Goal: Communication & Community: Answer question/provide support

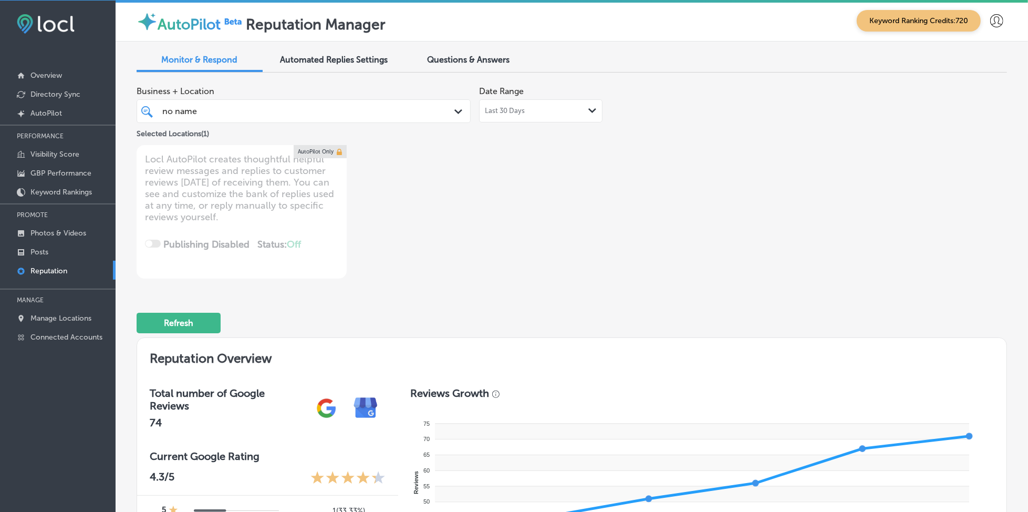
scroll to position [508, 0]
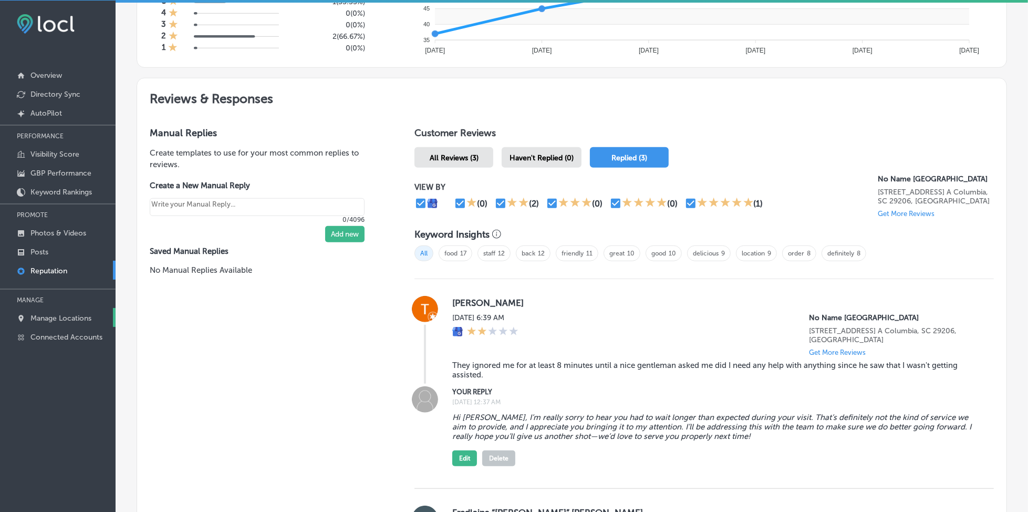
click at [38, 314] on p "Manage Locations" at bounding box center [60, 318] width 61 height 9
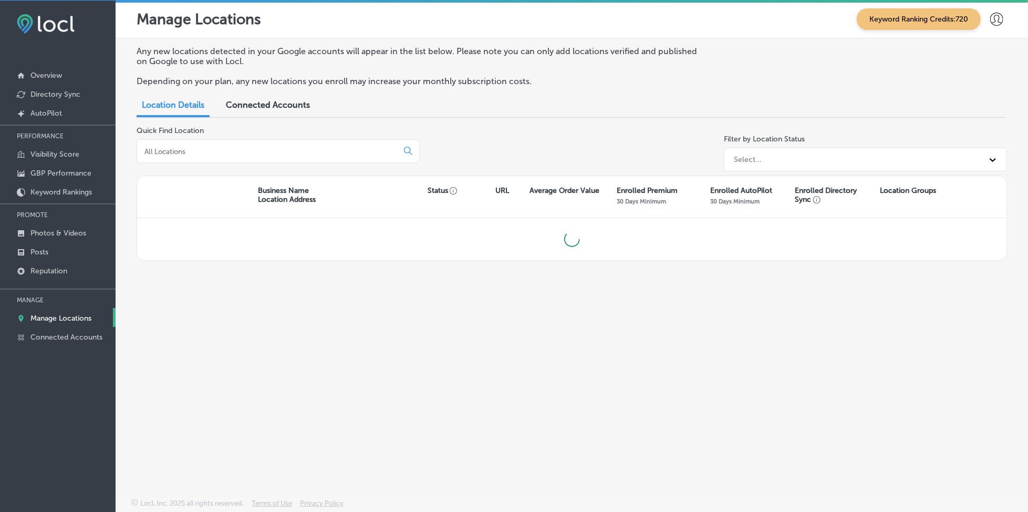
click at [334, 147] on input at bounding box center [269, 151] width 252 height 9
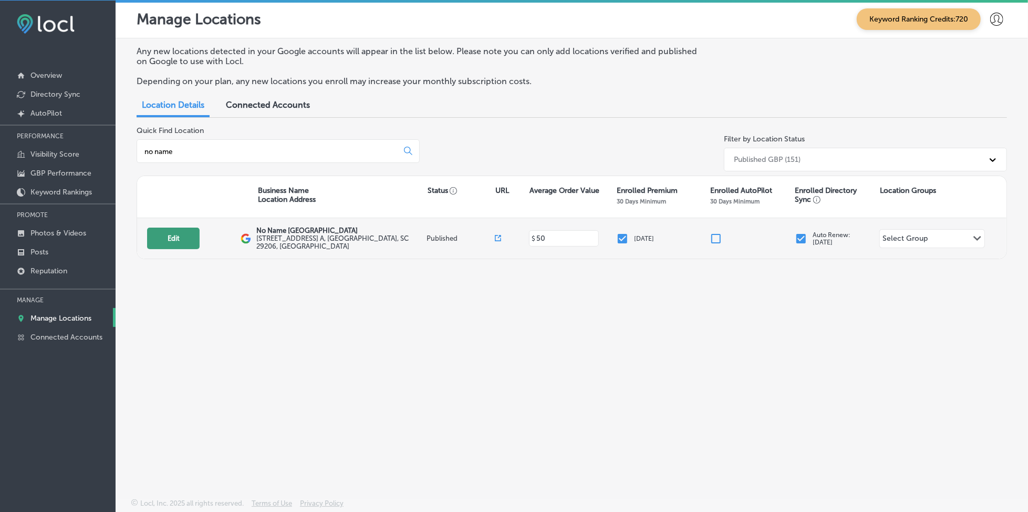
type input "no name"
click at [179, 232] on button "Edit" at bounding box center [173, 238] width 53 height 22
select select "US"
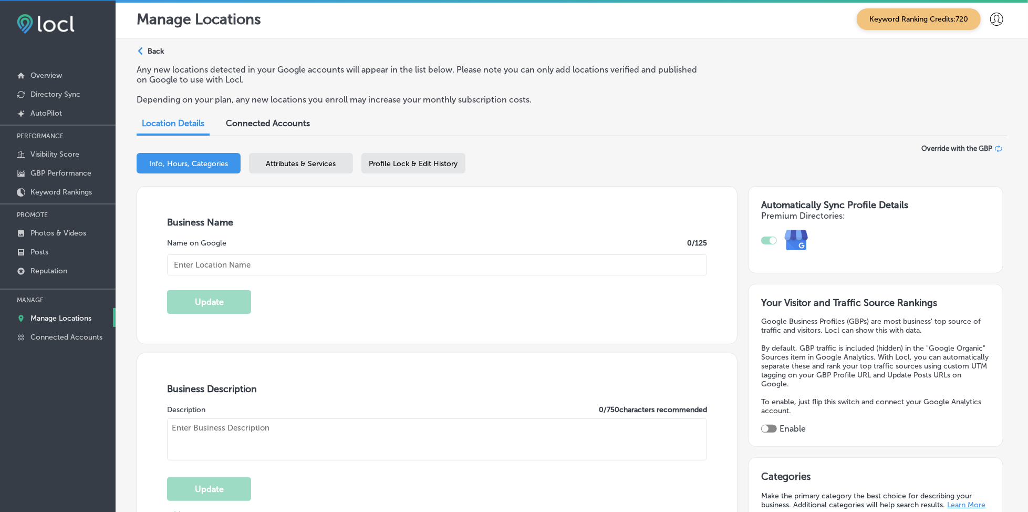
type input "No Name [GEOGRAPHIC_DATA]"
type input "[STREET_ADDRESS] A"
type input "Columbia"
type input "29206"
type input "US"
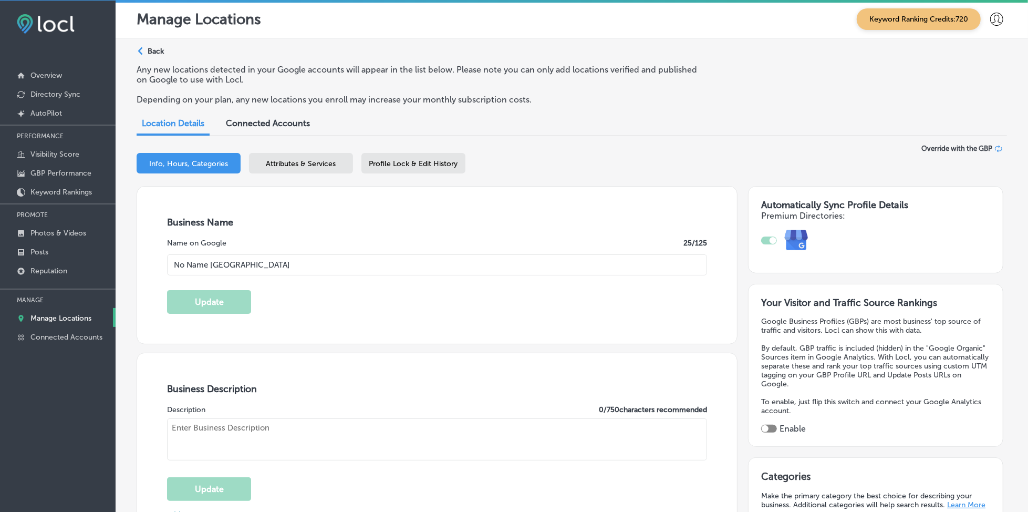
type input "[URL][DOMAIN_NAME]"
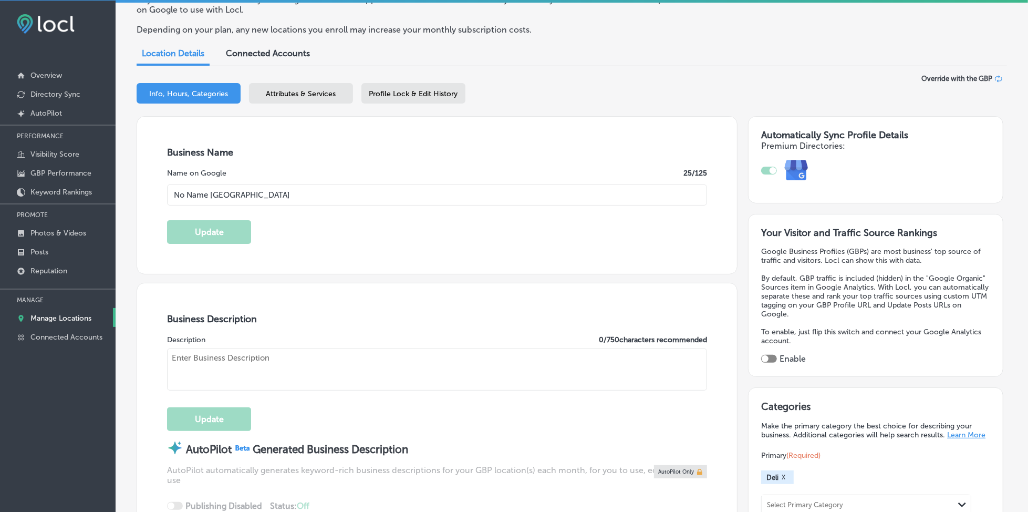
checkbox input "true"
type textarea "For over 30 years, No Name [PERSON_NAME] has been a beloved spot in [GEOGRAPHIC…"
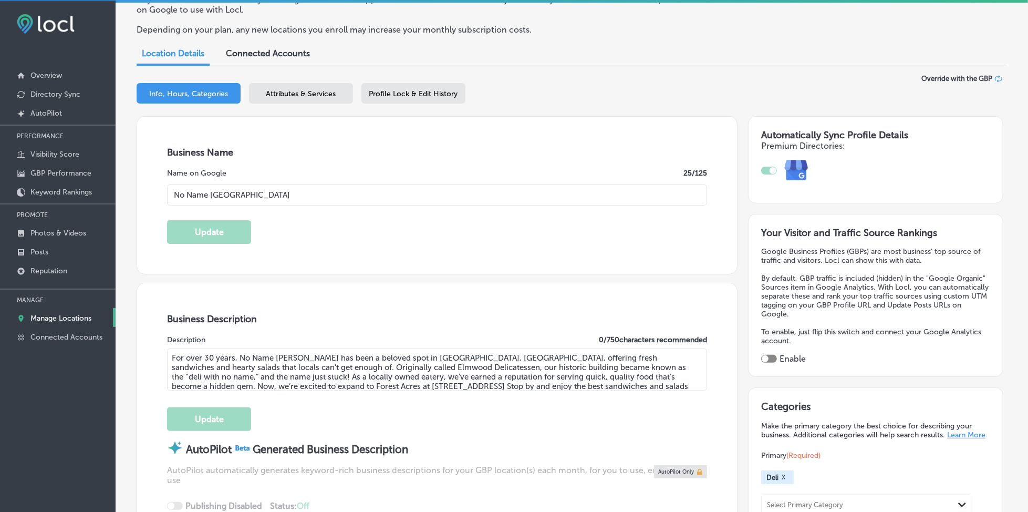
type input "[PHONE_NUMBER]"
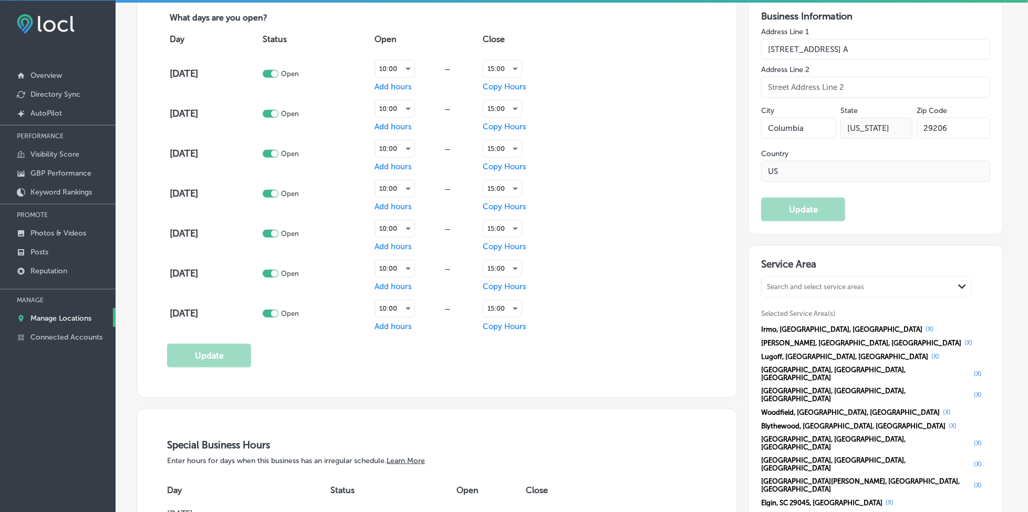
scroll to position [910, 0]
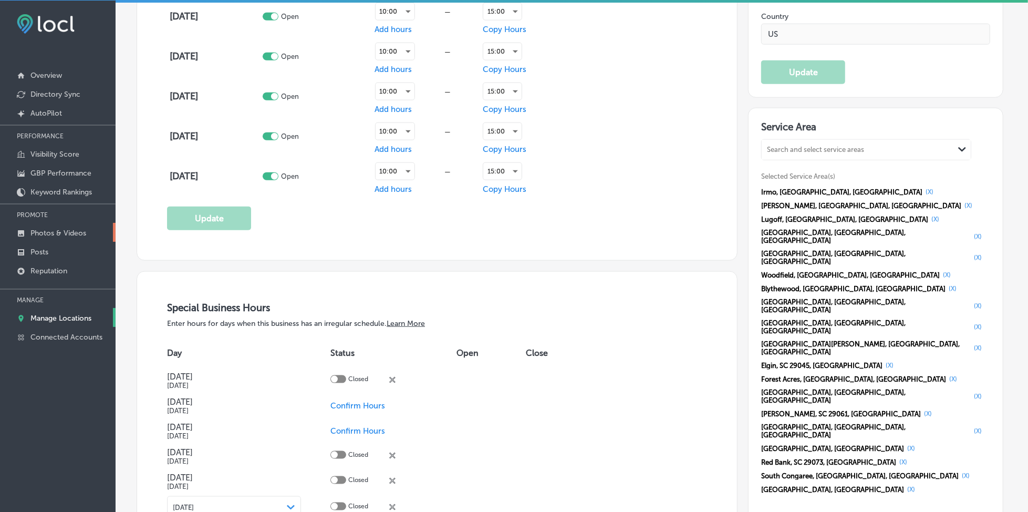
click at [63, 228] on p "Photos & Videos" at bounding box center [58, 232] width 56 height 9
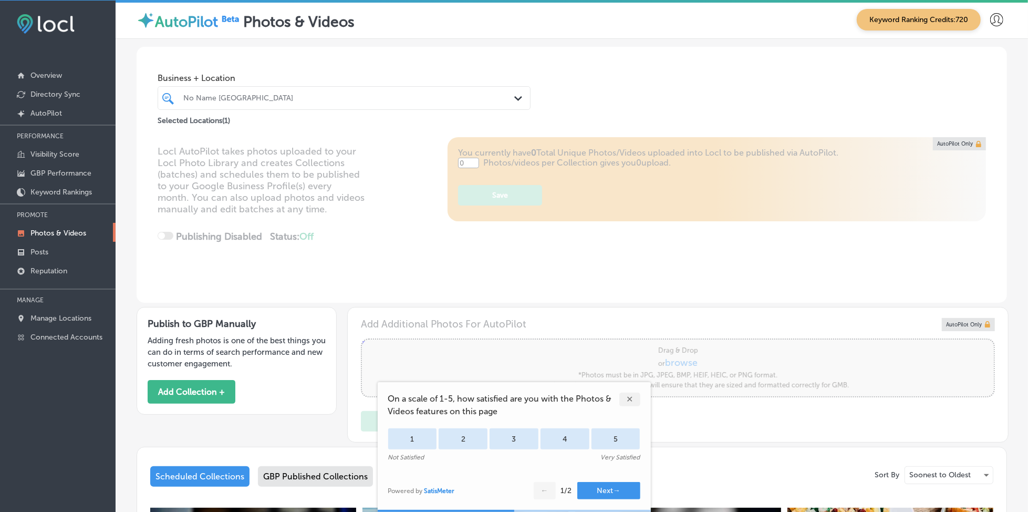
click at [627, 399] on div "✕" at bounding box center [629, 399] width 21 height 14
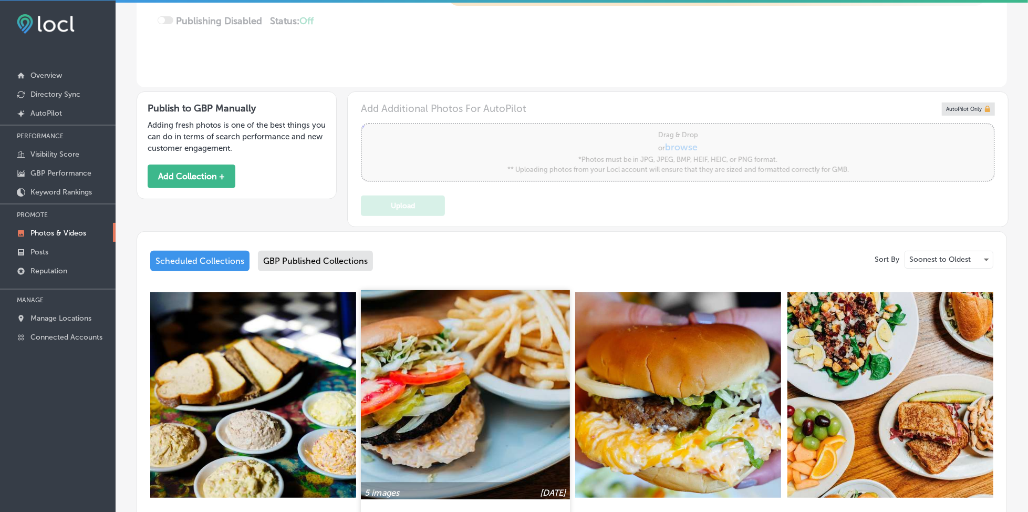
scroll to position [280, 0]
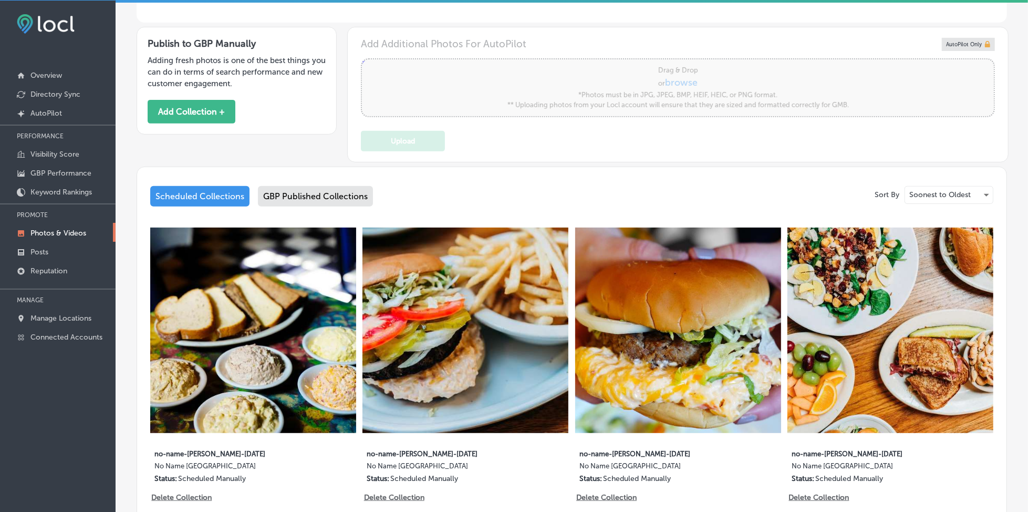
click at [315, 194] on div "GBP Published Collections" at bounding box center [315, 196] width 115 height 20
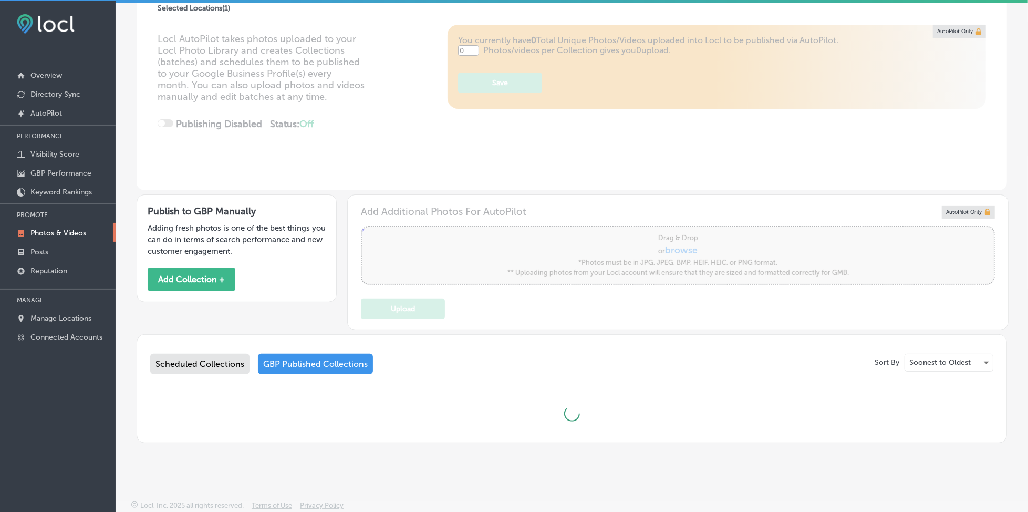
type input "5"
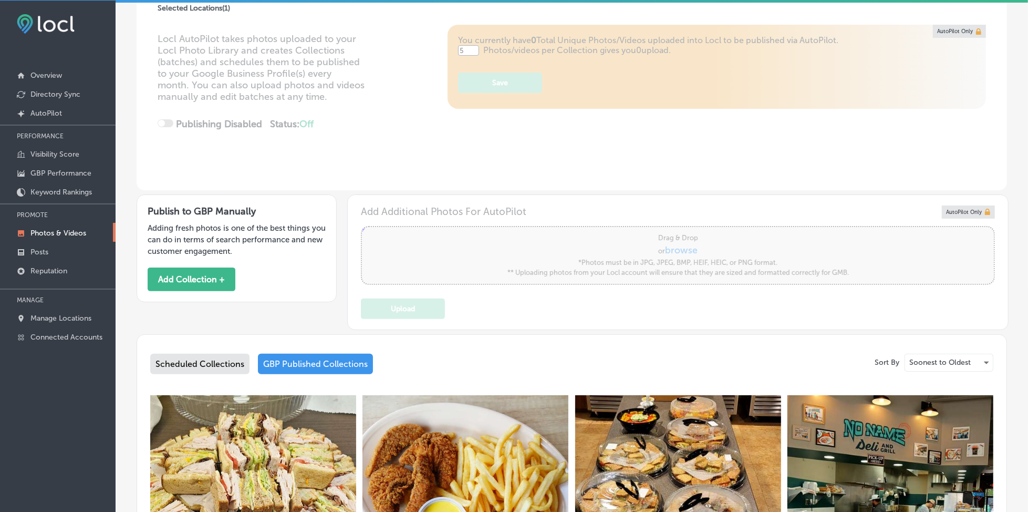
scroll to position [280, 0]
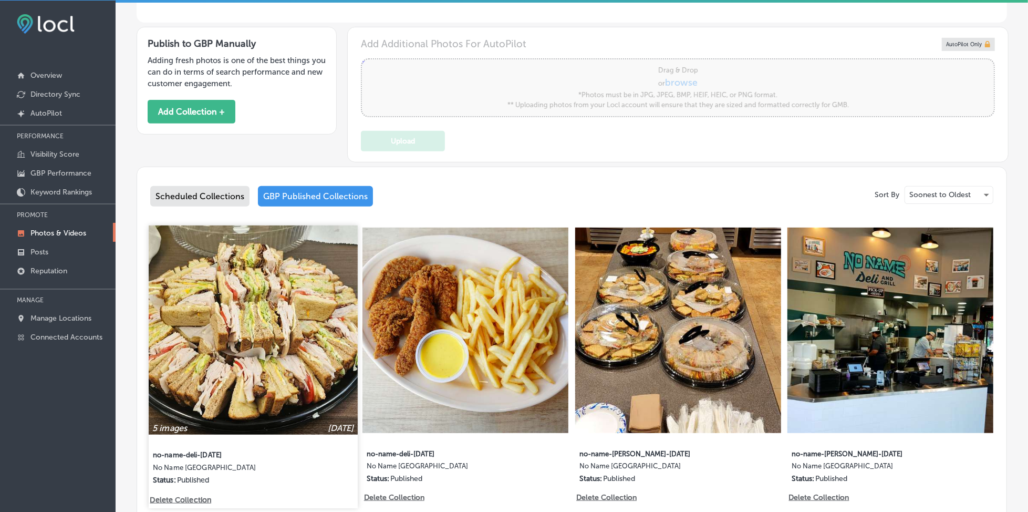
click at [305, 288] on img at bounding box center [253, 329] width 209 height 209
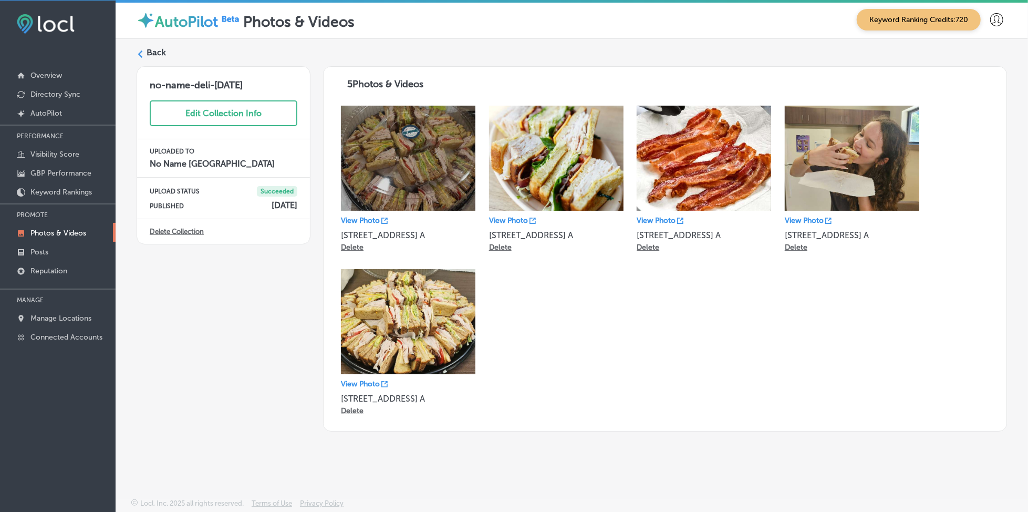
click at [162, 51] on label "Back" at bounding box center [156, 53] width 19 height 12
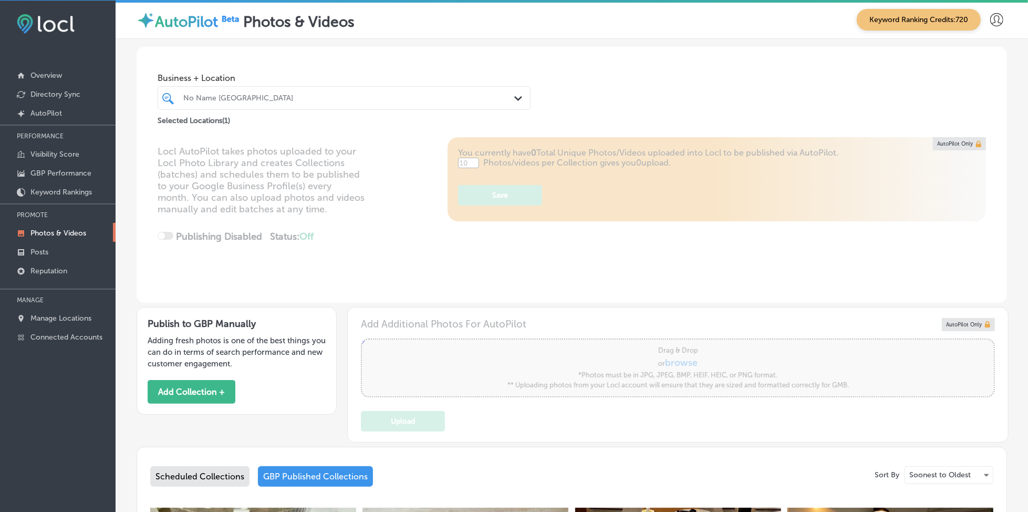
type input "5"
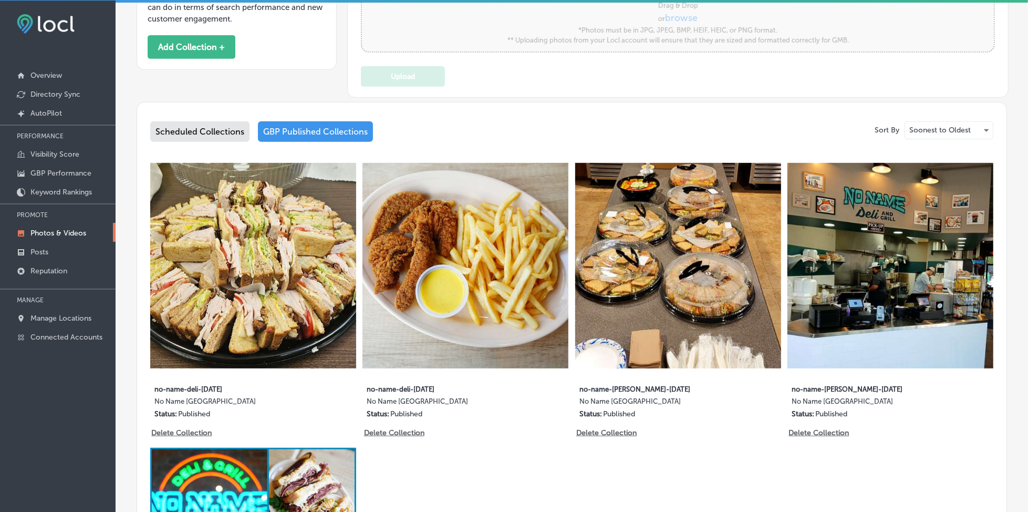
scroll to position [350, 0]
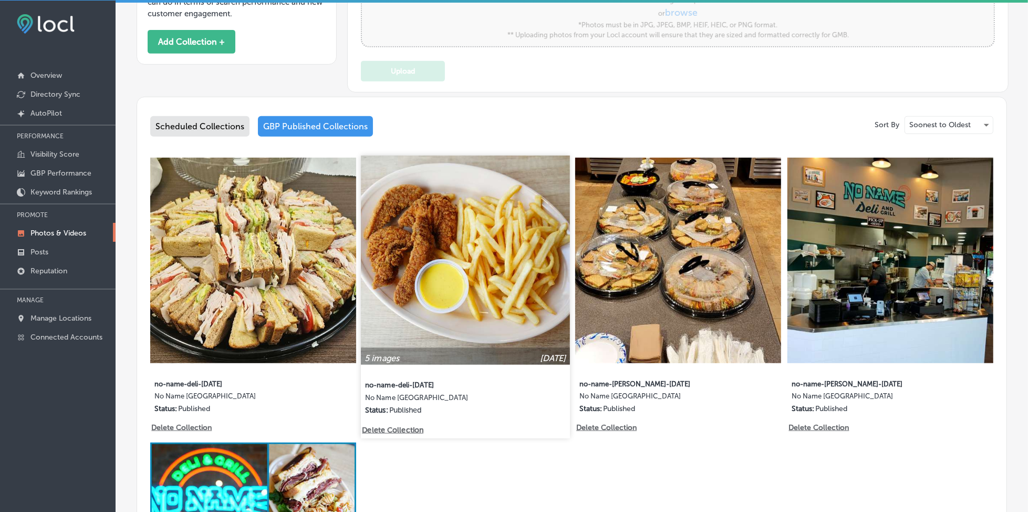
click at [450, 289] on img at bounding box center [465, 259] width 209 height 209
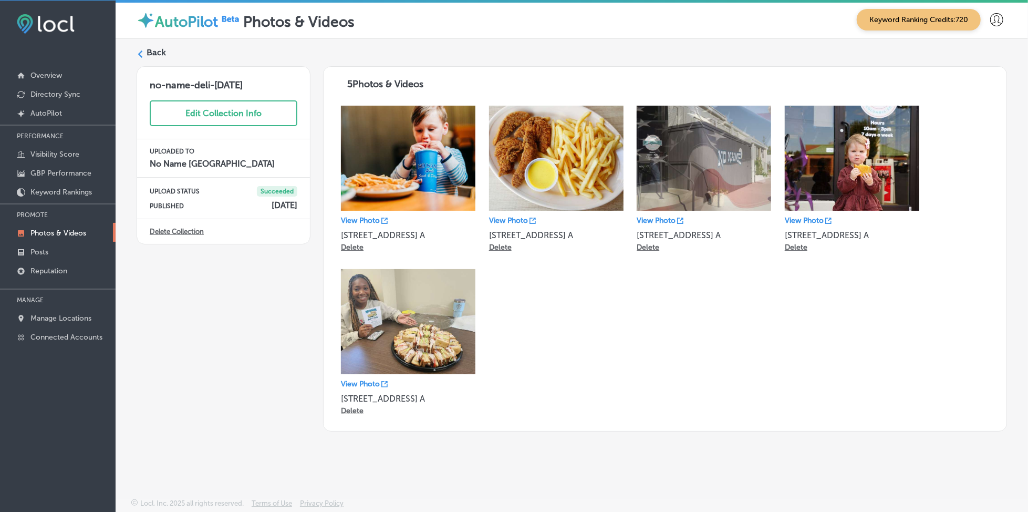
click at [156, 52] on label "Back" at bounding box center [156, 53] width 19 height 12
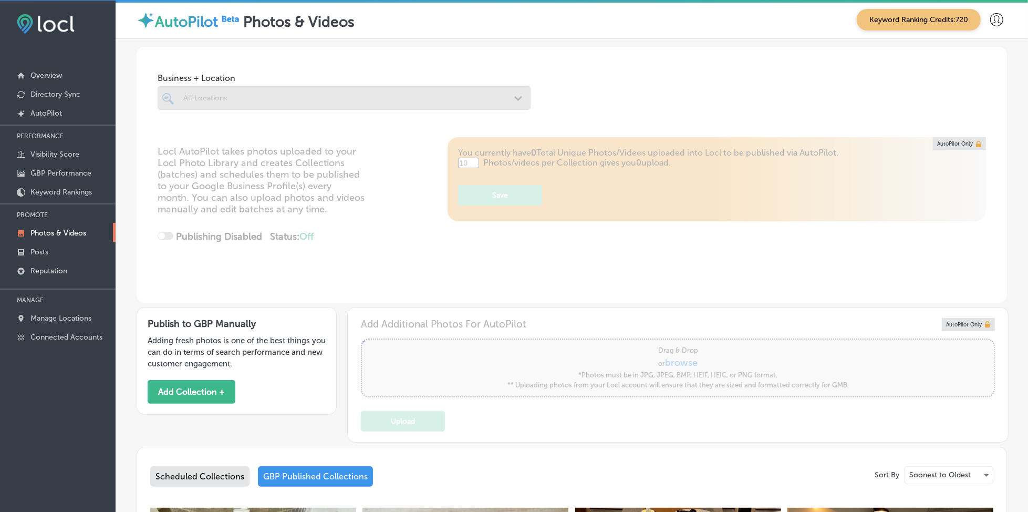
type input "5"
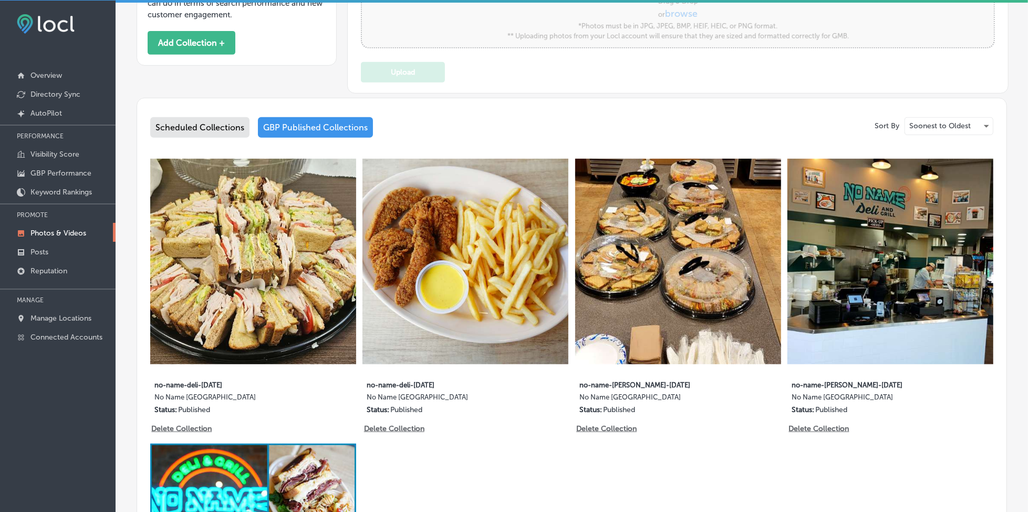
scroll to position [350, 0]
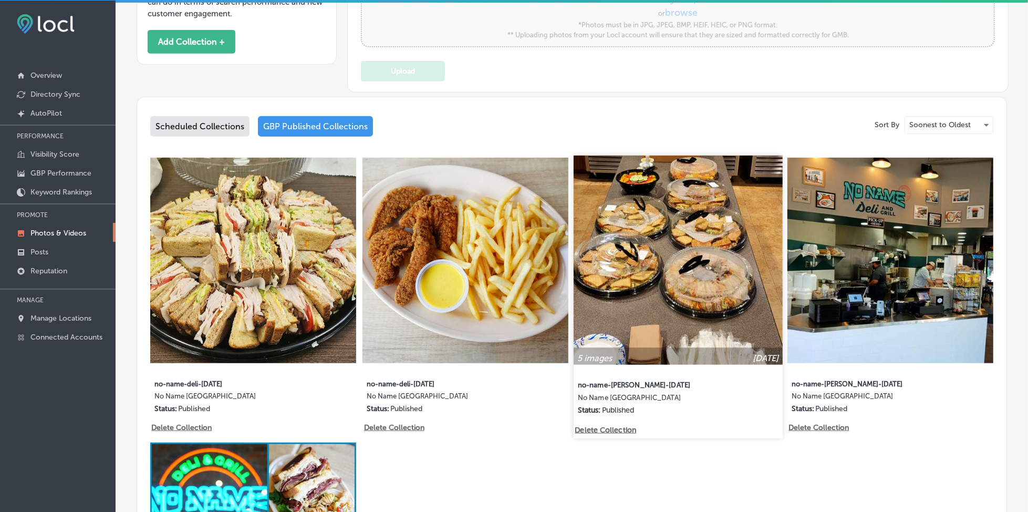
click at [708, 271] on img at bounding box center [678, 259] width 209 height 209
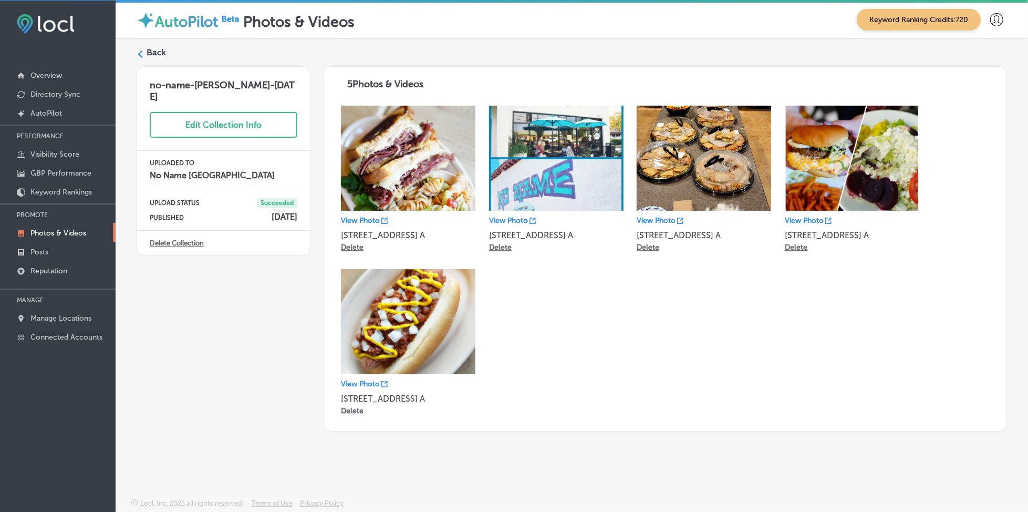
click at [160, 49] on label "Back" at bounding box center [156, 53] width 19 height 12
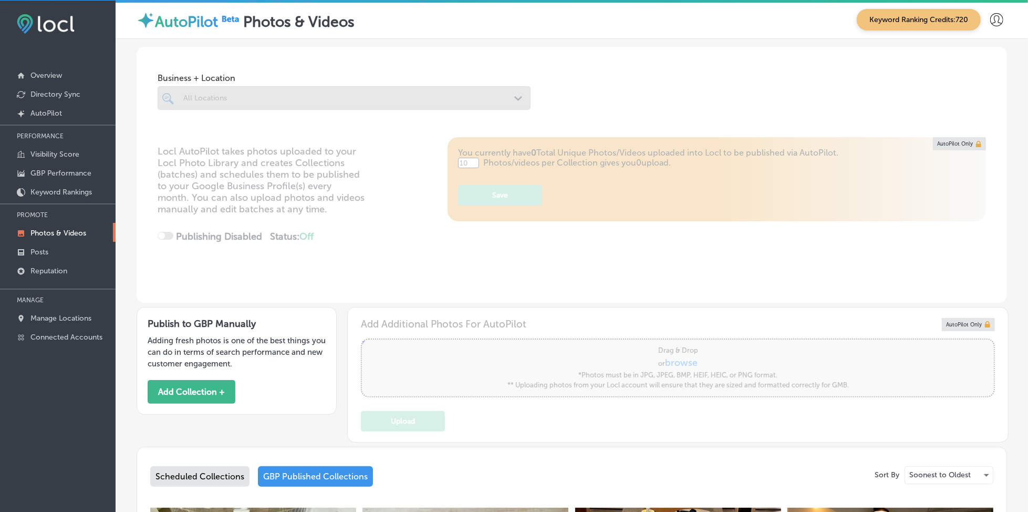
type input "5"
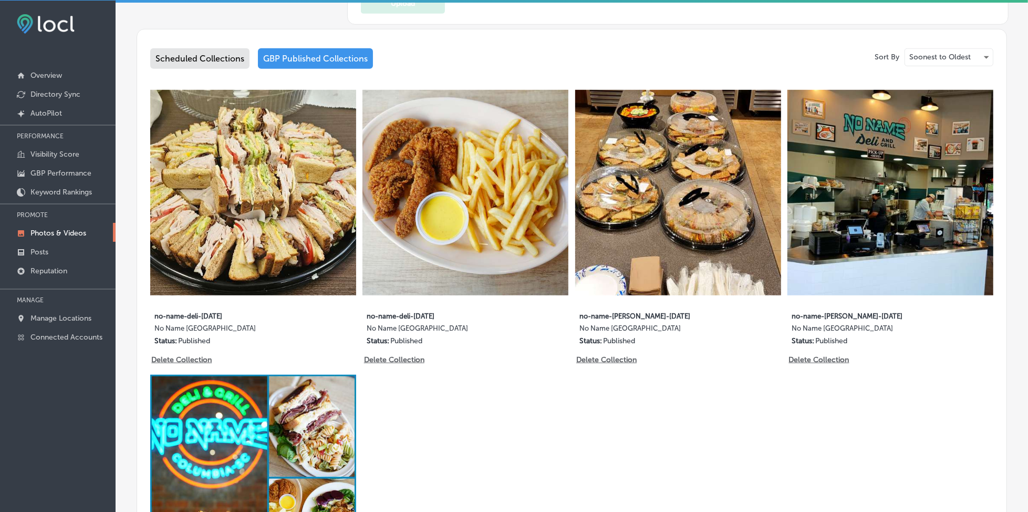
scroll to position [420, 0]
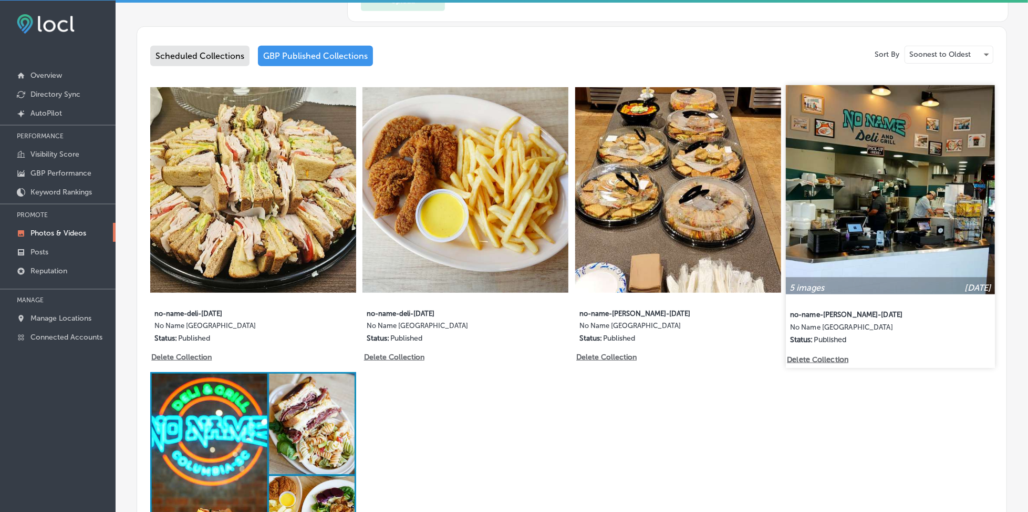
click at [881, 217] on img at bounding box center [890, 189] width 209 height 209
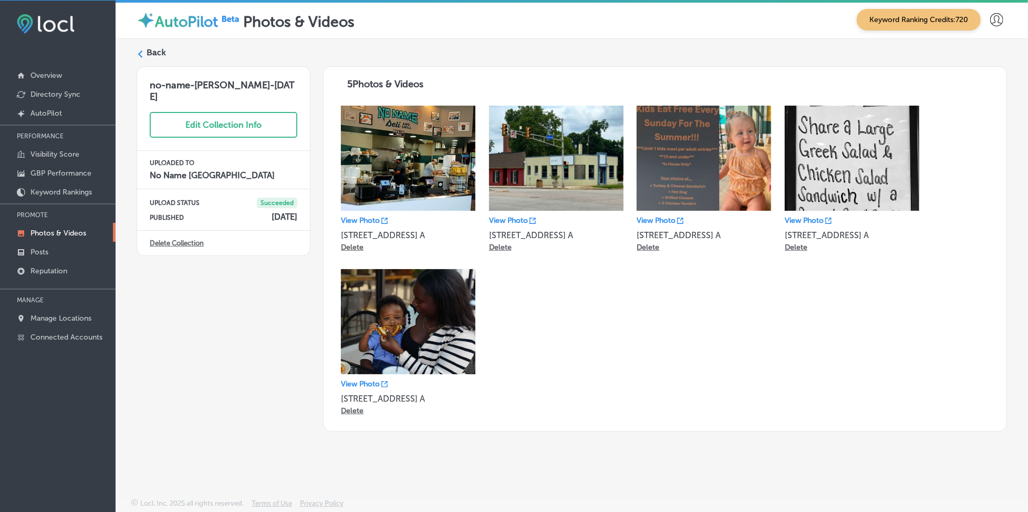
click at [142, 53] on icon at bounding box center [140, 53] width 7 height 7
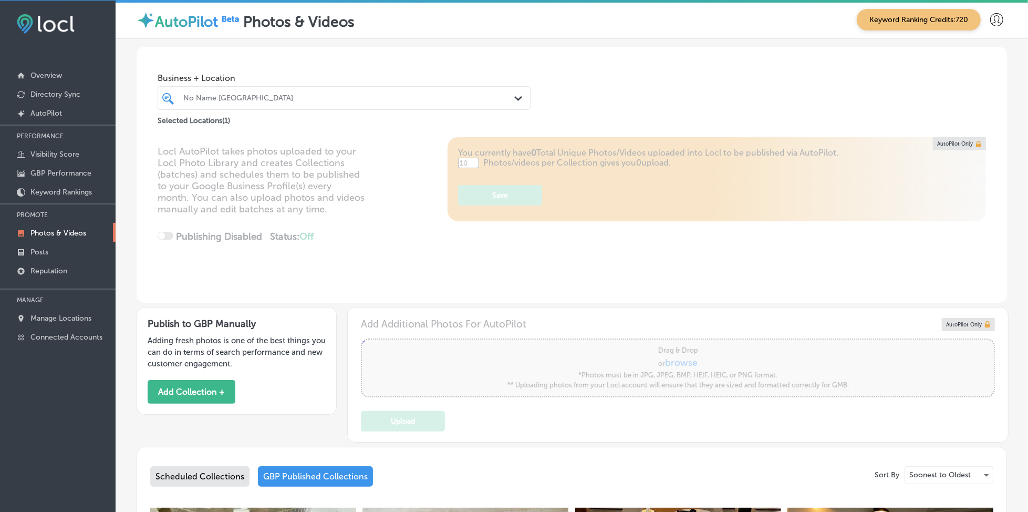
type input "5"
click at [87, 145] on link "Visibility Score" at bounding box center [58, 153] width 116 height 19
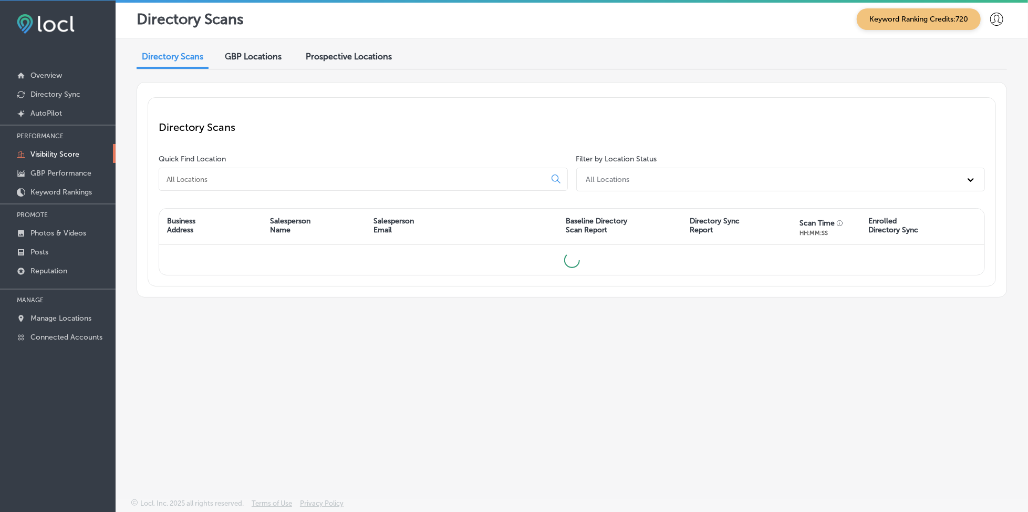
click at [257, 178] on input at bounding box center [354, 178] width 378 height 9
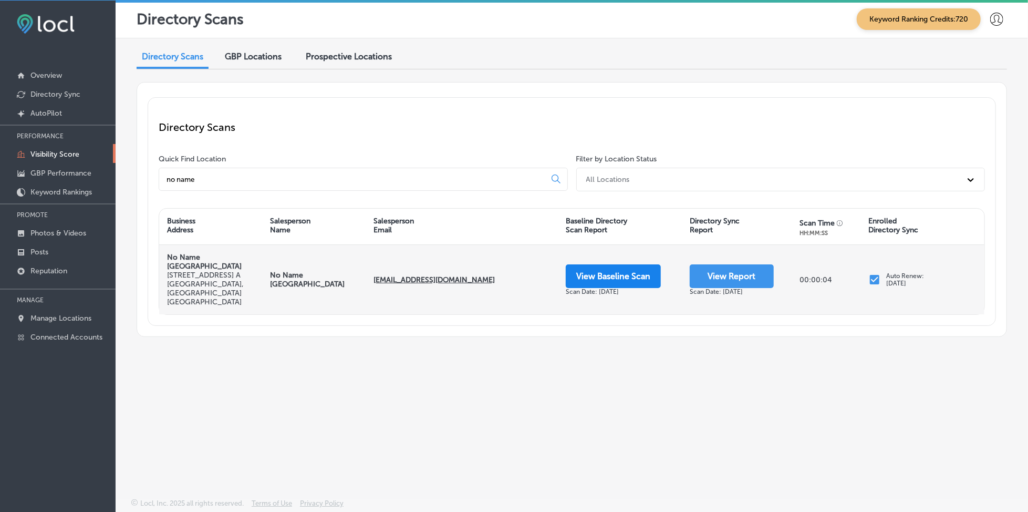
type input "no name"
click at [617, 264] on button "View Baseline Scan" at bounding box center [613, 276] width 95 height 24
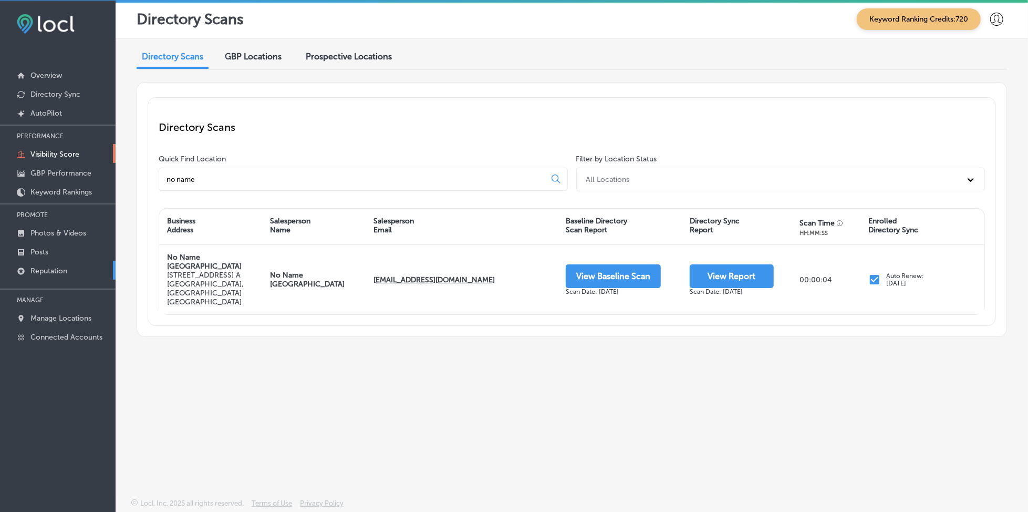
click at [78, 263] on link "Reputation" at bounding box center [58, 270] width 116 height 19
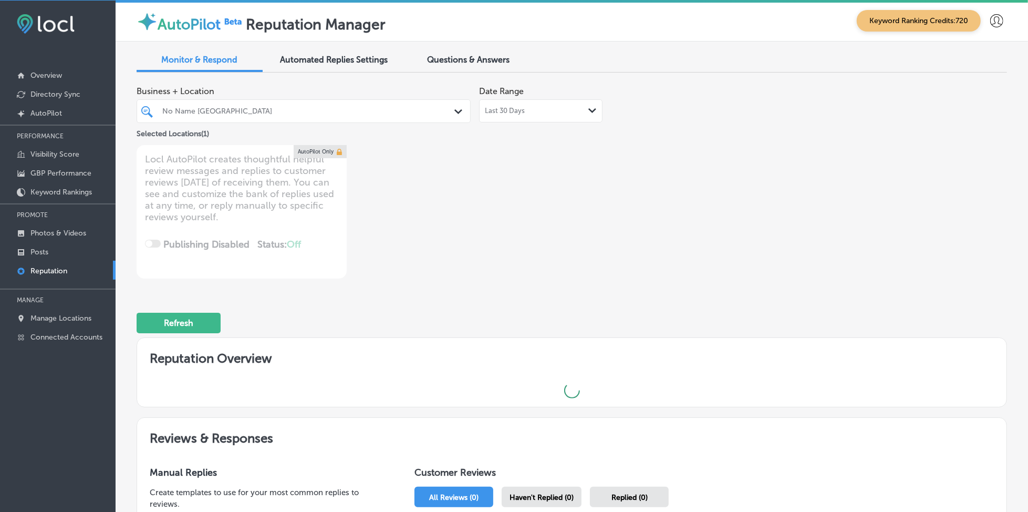
click at [328, 113] on div "No Name [GEOGRAPHIC_DATA]" at bounding box center [308, 111] width 293 height 9
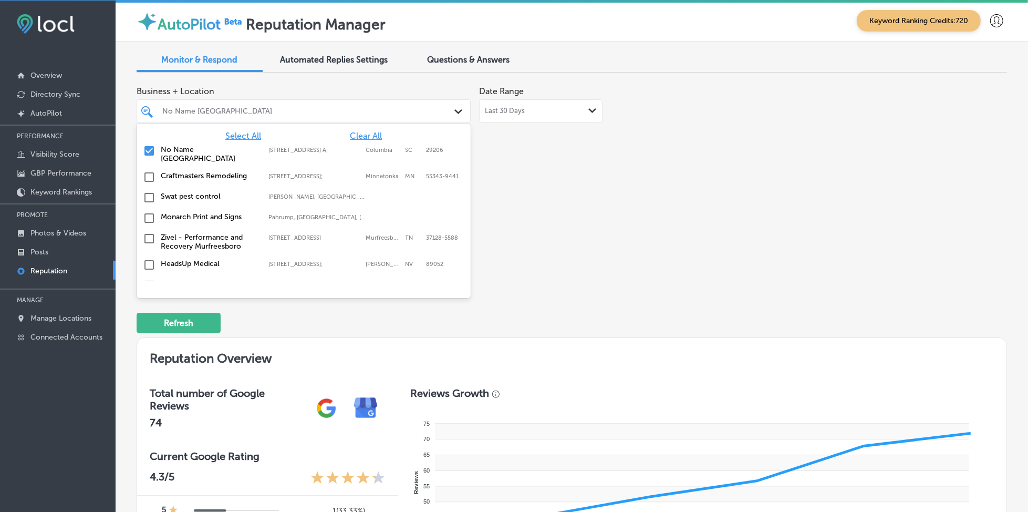
click at [244, 132] on span "Select All" at bounding box center [243, 136] width 36 height 10
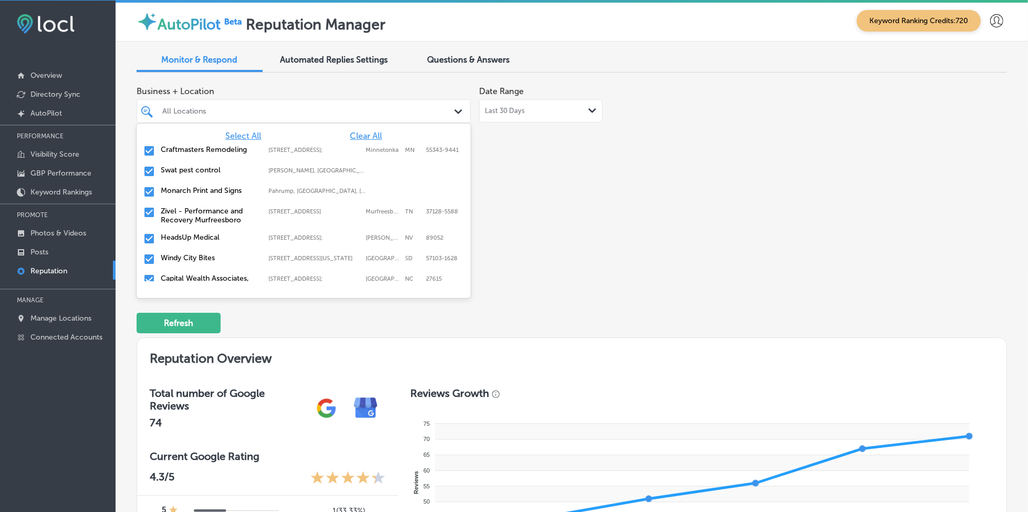
click at [738, 254] on div "Business + Location option focused, 1 of 141. 141 results available. Use Up and…" at bounding box center [572, 179] width 870 height 197
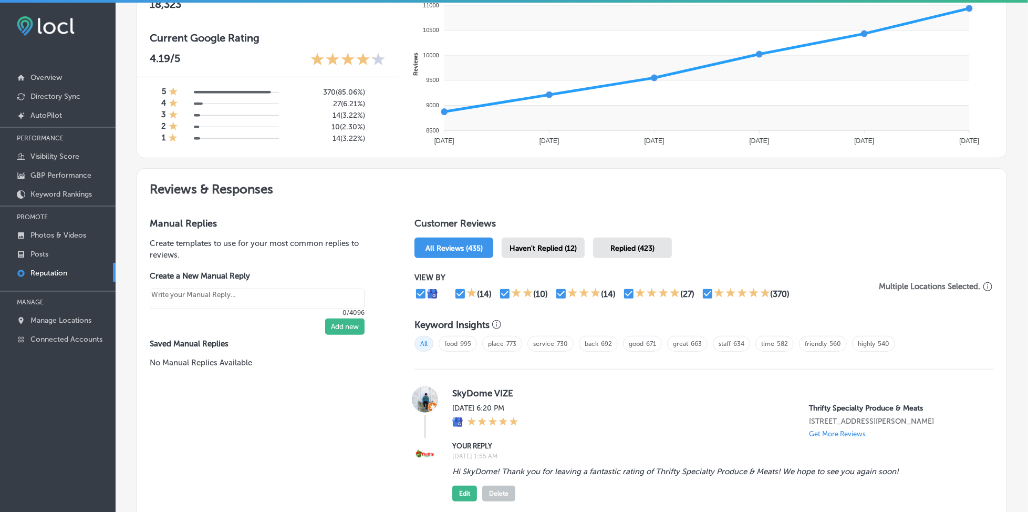
click at [546, 244] on span "Haven't Replied (12)" at bounding box center [543, 248] width 67 height 9
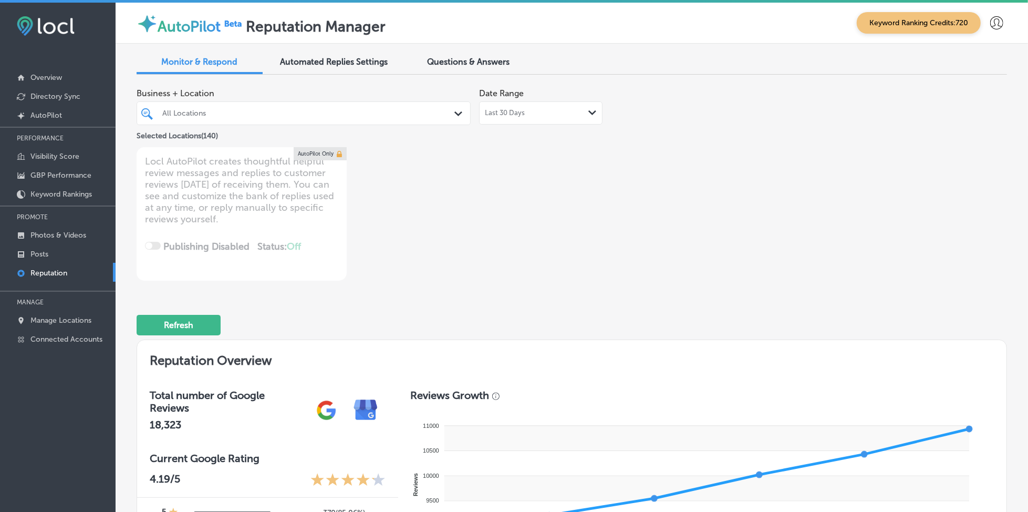
click at [231, 112] on div "All Locations" at bounding box center [308, 113] width 293 height 9
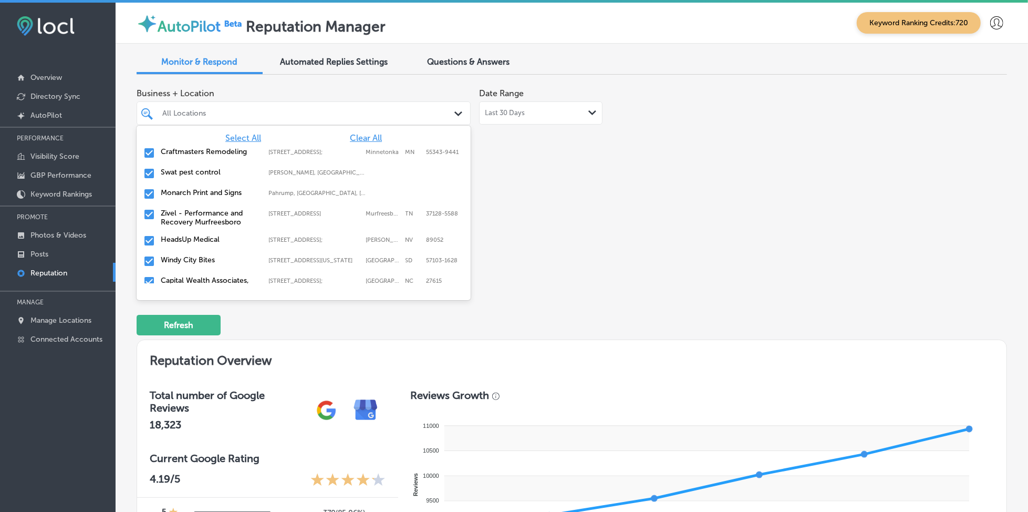
click at [359, 133] on span "Clear All" at bounding box center [366, 138] width 32 height 10
type textarea "x"
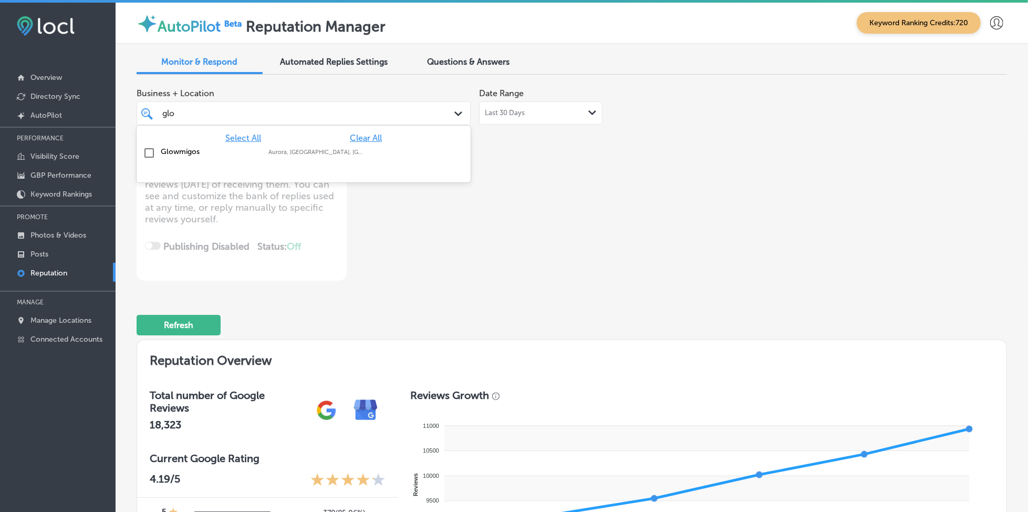
type input "glow"
click at [362, 146] on div "Glowmigos Aurora, [GEOGRAPHIC_DATA], [GEOGRAPHIC_DATA] | [GEOGRAPHIC_DATA], [GE…" at bounding box center [304, 153] width 326 height 16
type textarea "x"
type input "glow"
click at [578, 216] on div "Business + Location option focused, 2 of 141. 2 results available for search te…" at bounding box center [398, 181] width 522 height 197
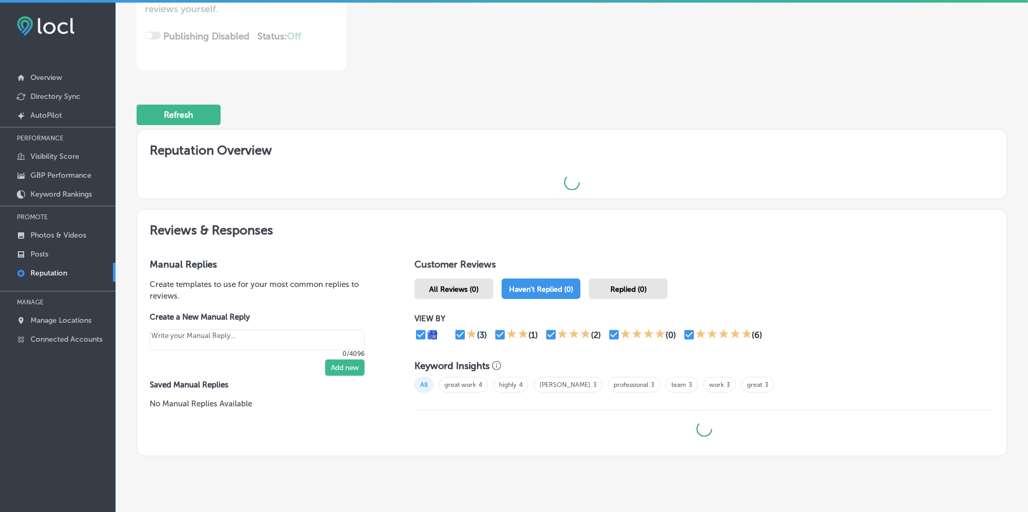
type textarea "x"
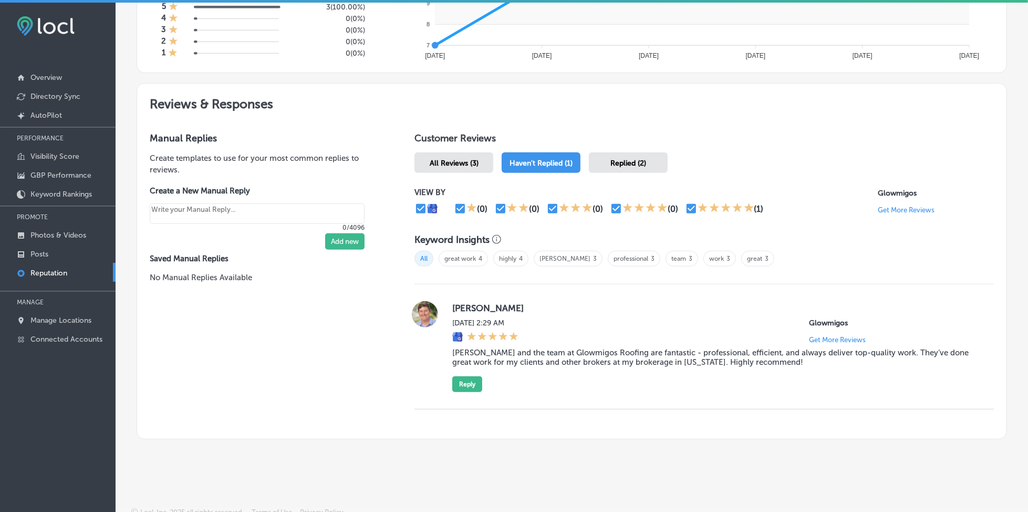
scroll to position [510, 0]
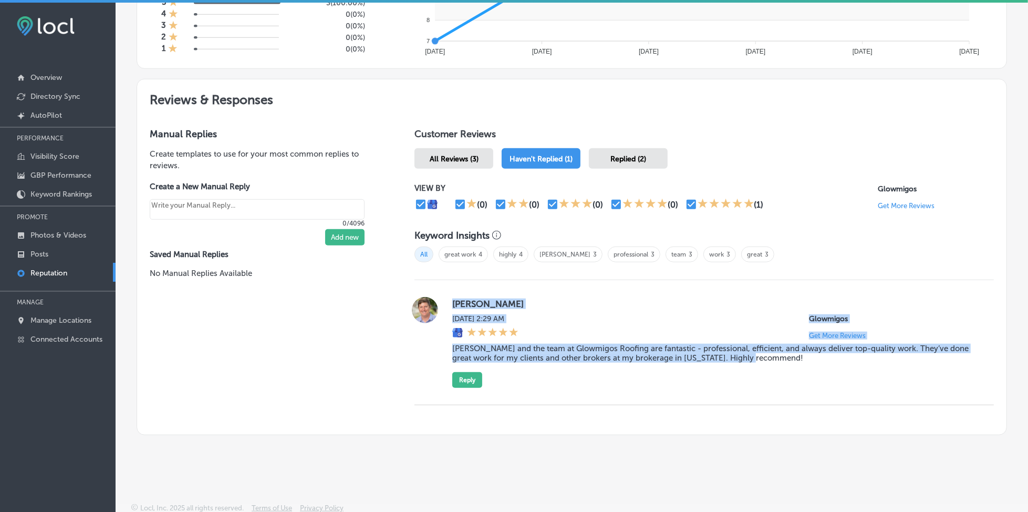
drag, startPoint x: 451, startPoint y: 297, endPoint x: 789, endPoint y: 362, distance: 344.5
click at [789, 362] on div "[PERSON_NAME] [DATE] 2:29 AM Glowmigos Get More Reviews [PERSON_NAME] and the t…" at bounding box center [714, 342] width 525 height 91
copy div "[PERSON_NAME] [DATE] 2:29 AM Glowmigos Get More Reviews [PERSON_NAME] and the t…"
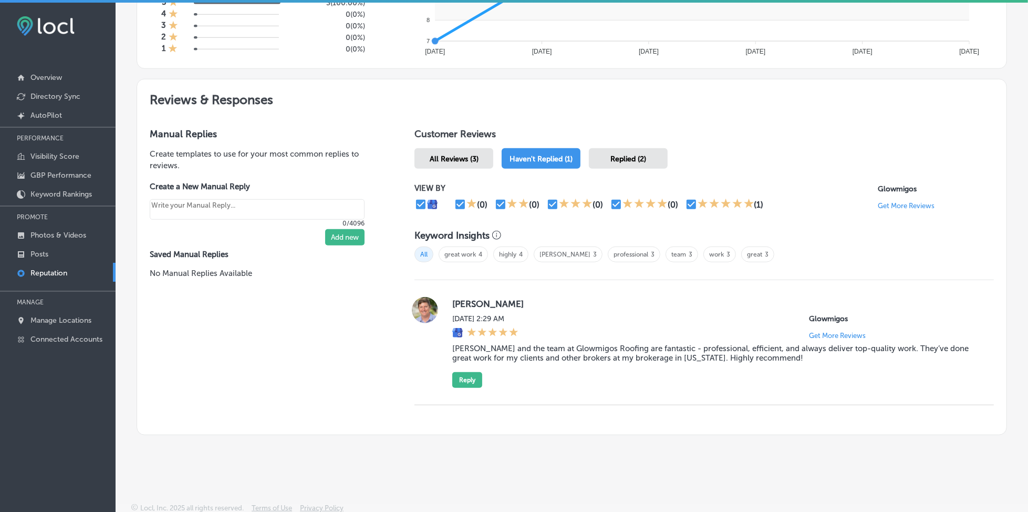
click at [710, 434] on div "Reviews & Responses Manual Replies Create templates to use for your most common…" at bounding box center [572, 262] width 870 height 366
click at [458, 375] on button "Reply" at bounding box center [467, 380] width 30 height 16
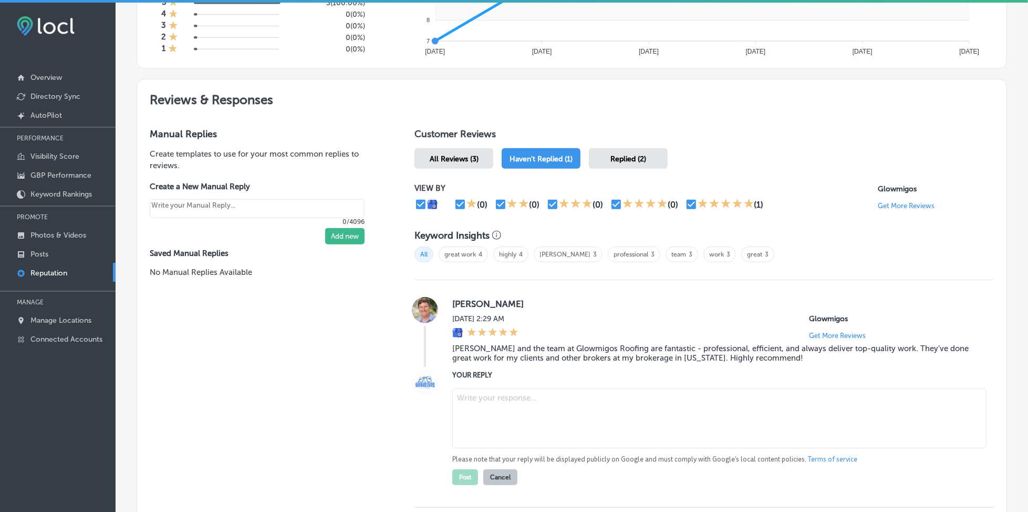
click at [525, 412] on textarea at bounding box center [719, 418] width 534 height 60
paste textarea "Thank you for the kind words, [PERSON_NAME]! We’re thrilled to hear that you’ve…"
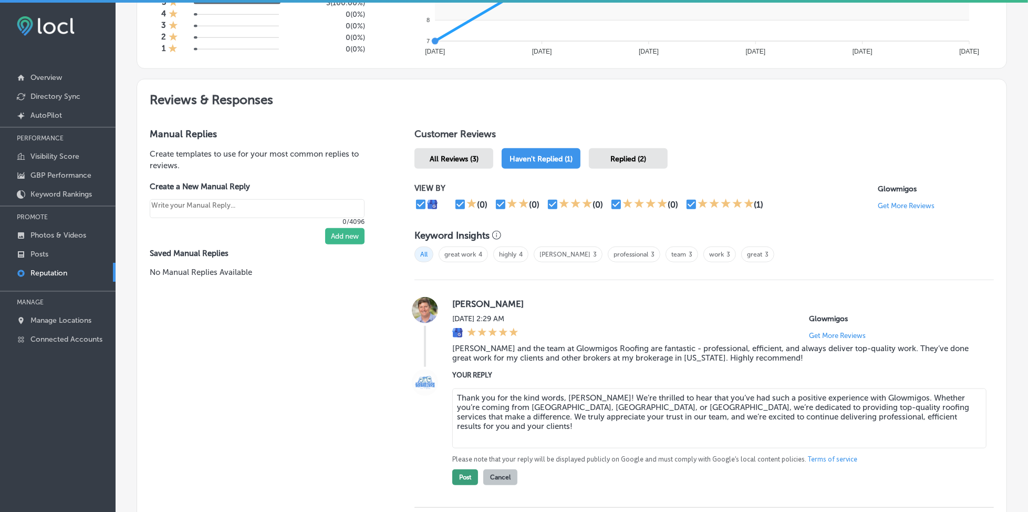
type textarea "Thank you for the kind words, [PERSON_NAME]! We’re thrilled to hear that you’ve…"
click at [461, 469] on button "Post" at bounding box center [465, 477] width 26 height 16
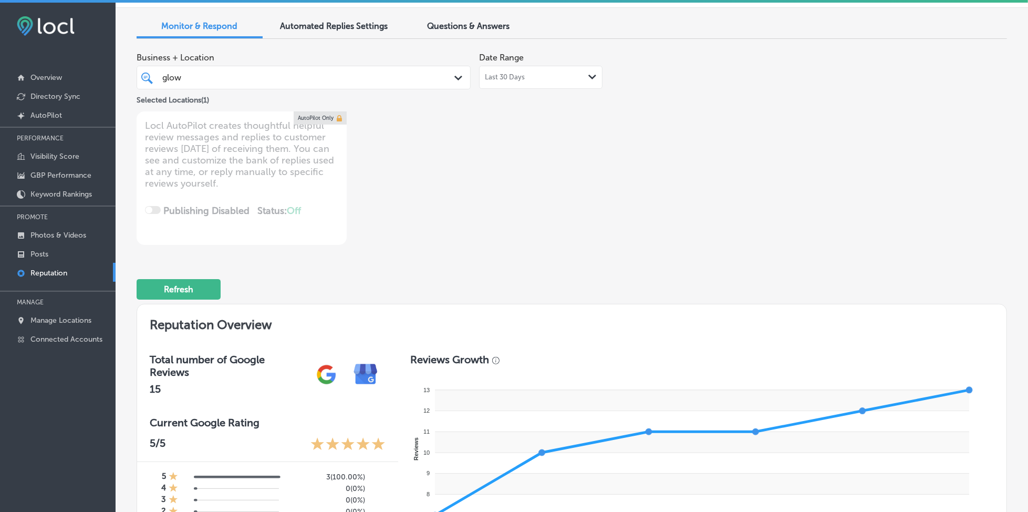
scroll to position [0, 0]
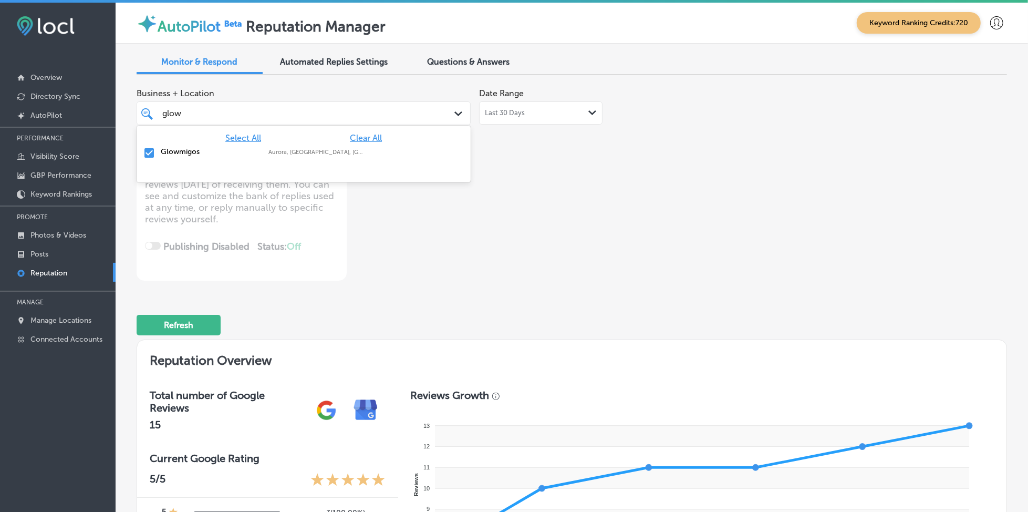
click at [382, 107] on div "glow glow" at bounding box center [289, 113] width 256 height 14
click at [365, 131] on div "Select All Clear All Glowmigos [GEOGRAPHIC_DATA], [GEOGRAPHIC_DATA], [GEOGRAPHI…" at bounding box center [304, 146] width 334 height 40
click at [361, 143] on div "Glowmigos Aurora, [GEOGRAPHIC_DATA], [GEOGRAPHIC_DATA] | [GEOGRAPHIC_DATA], [GE…" at bounding box center [304, 153] width 334 height 20
type textarea "x"
click at [362, 139] on span "Clear All" at bounding box center [366, 138] width 32 height 10
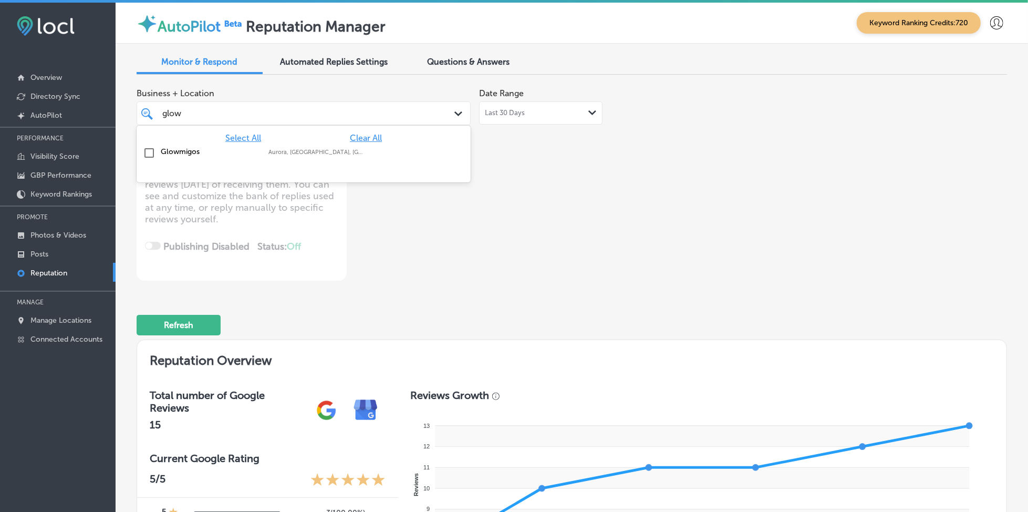
click at [362, 135] on span "Clear All" at bounding box center [366, 138] width 32 height 10
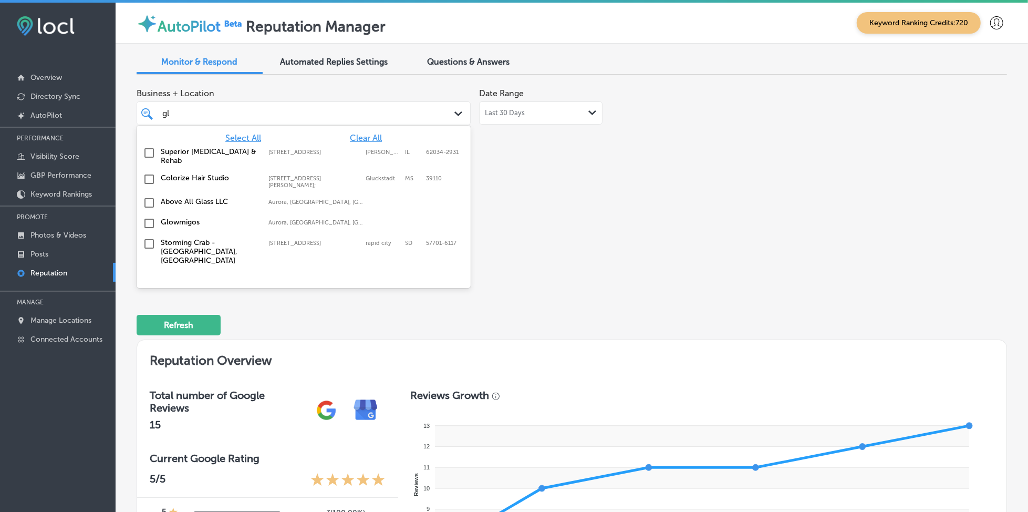
type input "g"
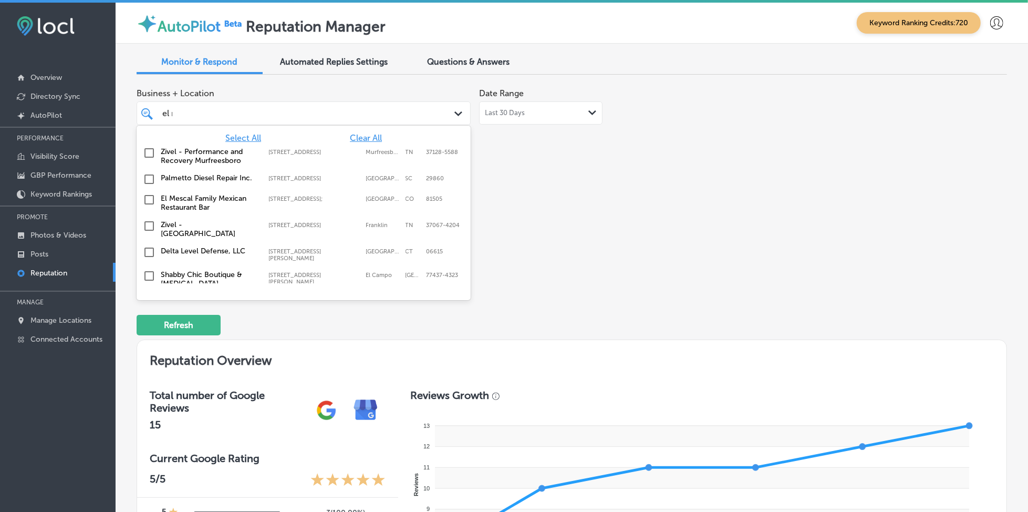
type input "el me"
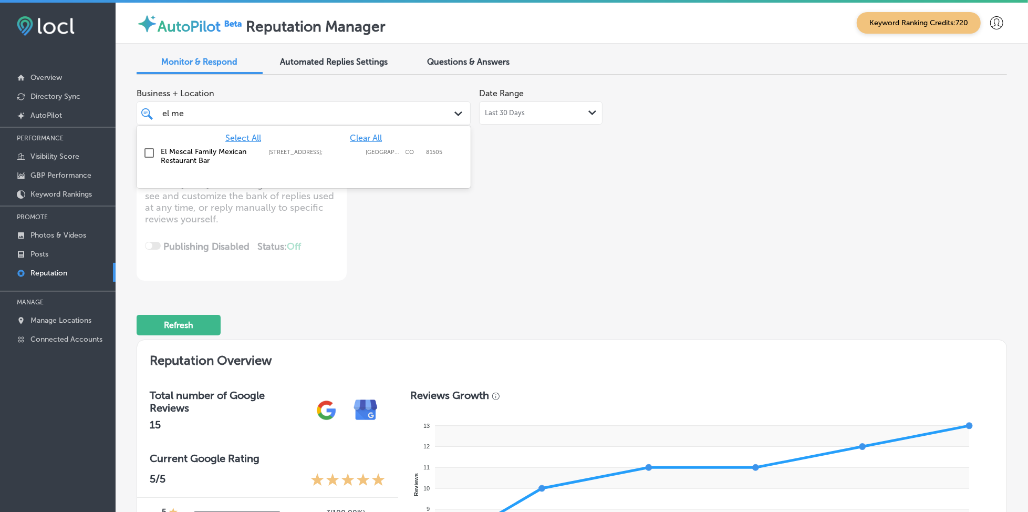
click at [339, 149] on label "[STREET_ADDRESS];" at bounding box center [314, 152] width 92 height 7
type textarea "x"
type input "el me"
click at [633, 193] on div "Business + Location option [STREET_ADDRESS]; , selected. option [STREET_ADDRESS…" at bounding box center [398, 181] width 522 height 197
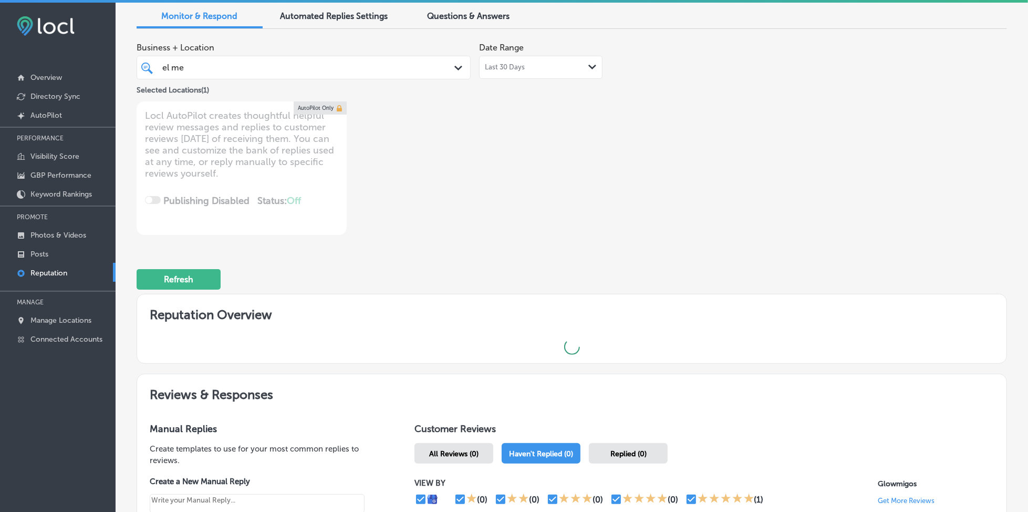
type textarea "x"
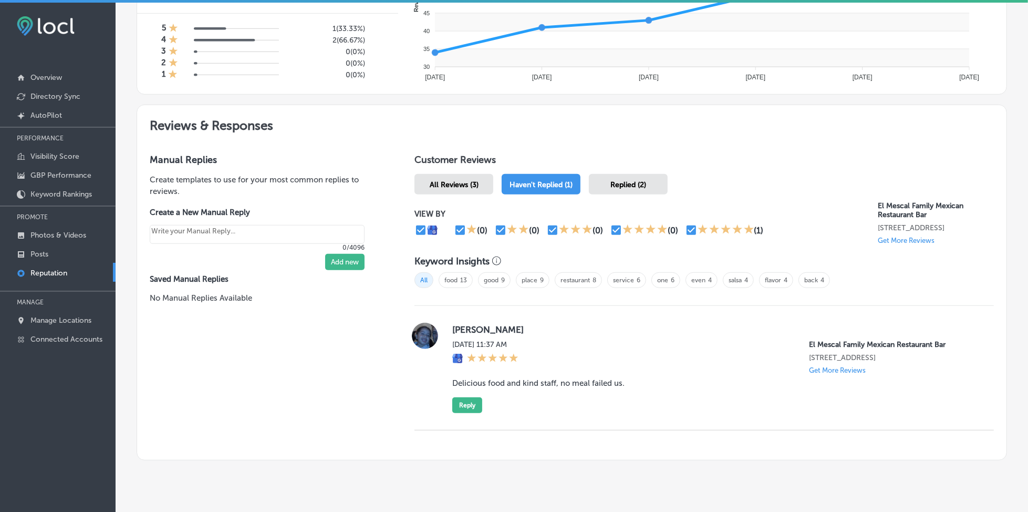
scroll to position [518, 0]
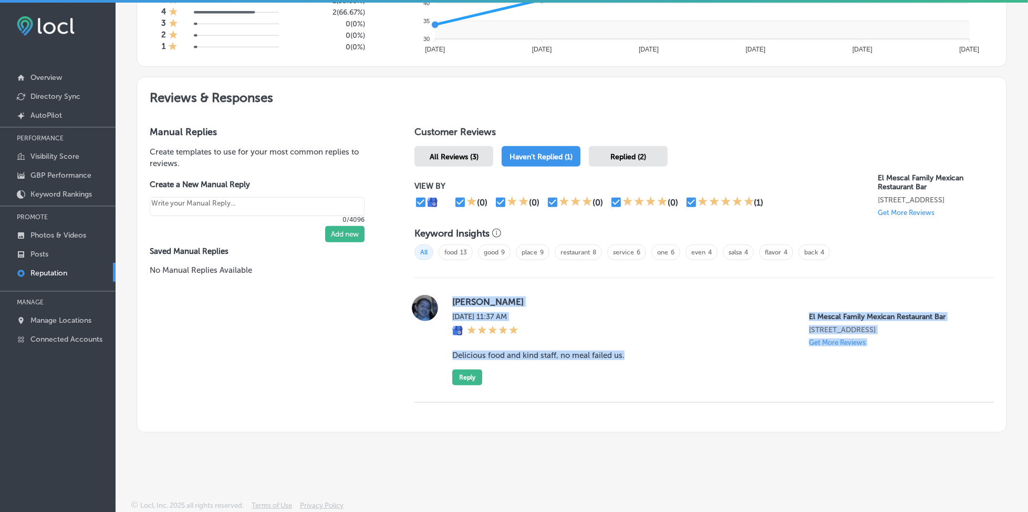
drag, startPoint x: 456, startPoint y: 296, endPoint x: 635, endPoint y: 358, distance: 189.0
click at [635, 358] on div "[PERSON_NAME] [DATE] 11:37 AM El Mescal Family Mexican Restaurant Bar [STREET_A…" at bounding box center [714, 340] width 525 height 90
copy div "[PERSON_NAME] [DATE] 11:37 AM El Mescal Family Mexican Restaurant Bar [STREET_A…"
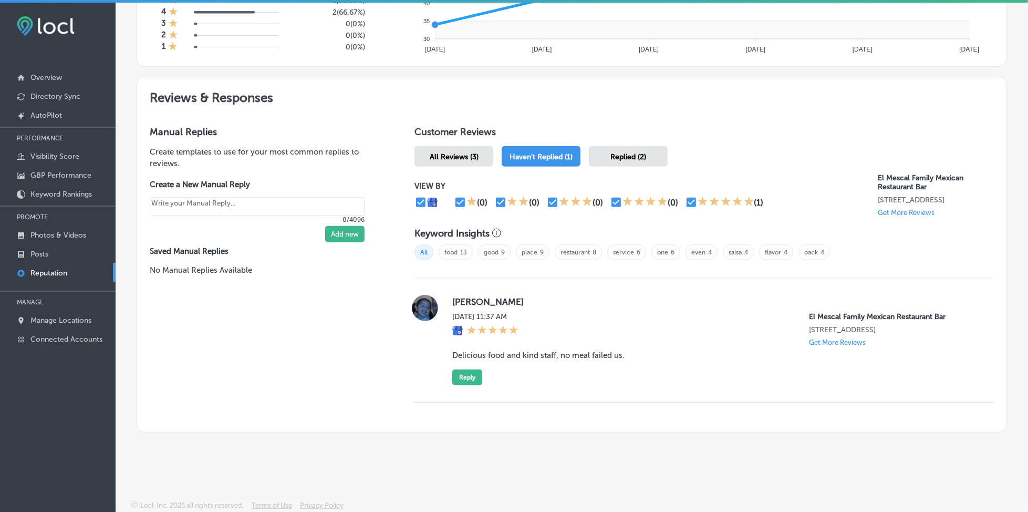
click at [608, 434] on div "Reviews & Responses Manual Replies Create templates to use for your most common…" at bounding box center [572, 260] width 870 height 366
click at [466, 375] on button "Reply" at bounding box center [467, 377] width 30 height 16
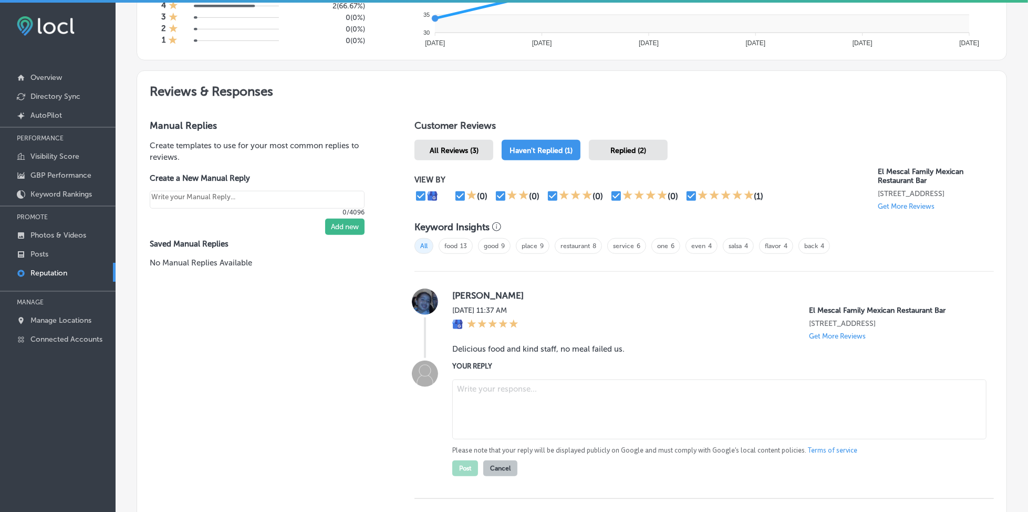
click at [500, 402] on textarea at bounding box center [719, 409] width 534 height 60
paste textarea "ChatGPT said: Thank you for the wonderful five-star review, [PERSON_NAME]! We’r…"
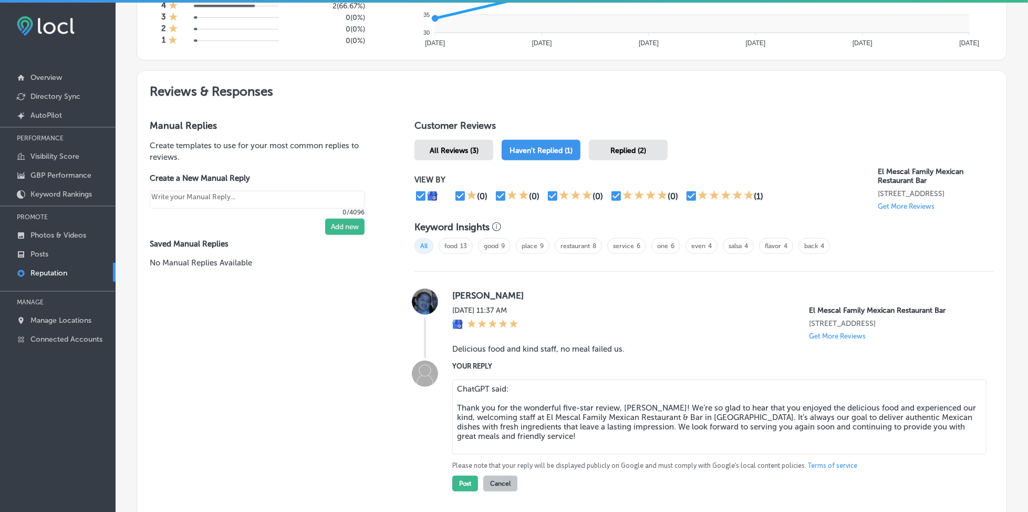
click at [464, 414] on textarea "ChatGPT said: Thank you for the wonderful five-star review, [PERSON_NAME]! We’r…" at bounding box center [719, 416] width 534 height 75
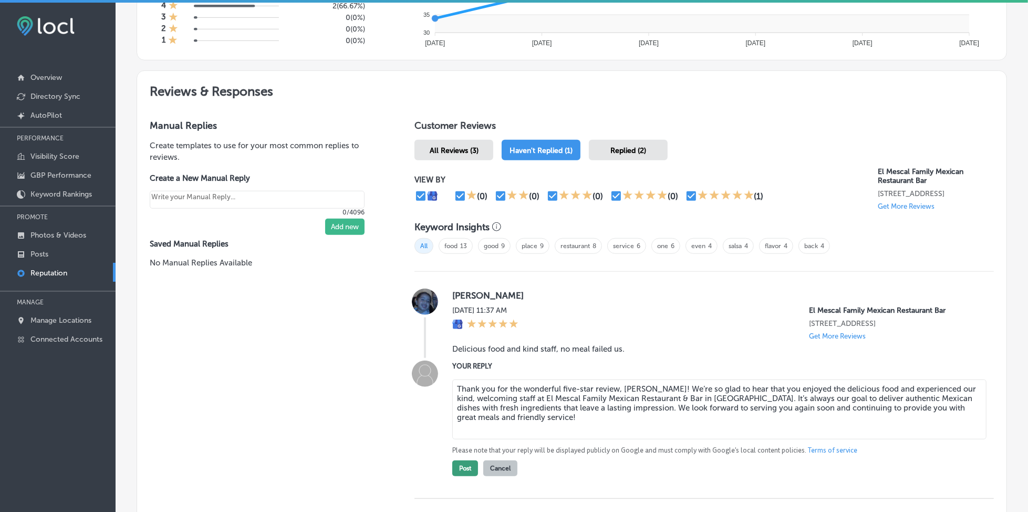
type textarea "Thank you for the wonderful five-star review, [PERSON_NAME]! We’re so glad to h…"
click at [467, 476] on button "Post" at bounding box center [465, 468] width 26 height 16
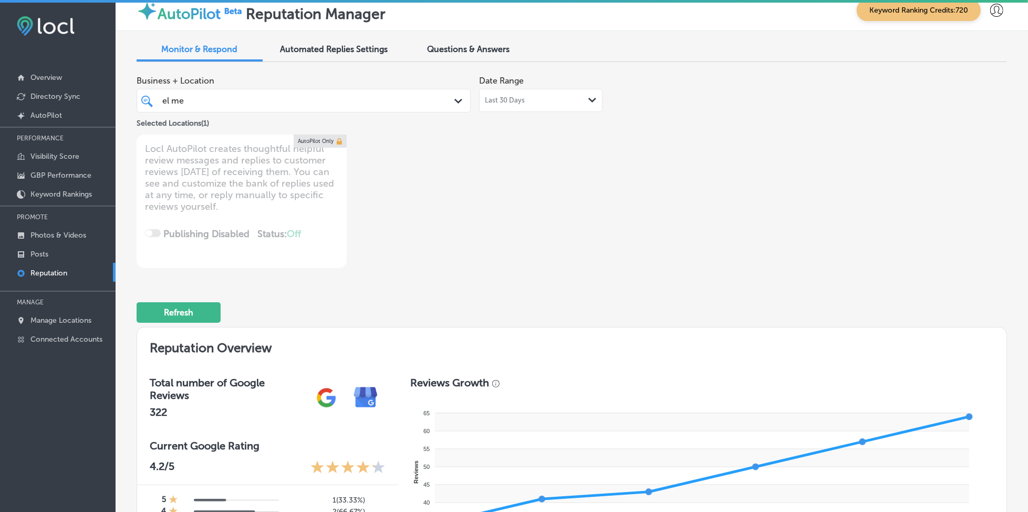
scroll to position [0, 0]
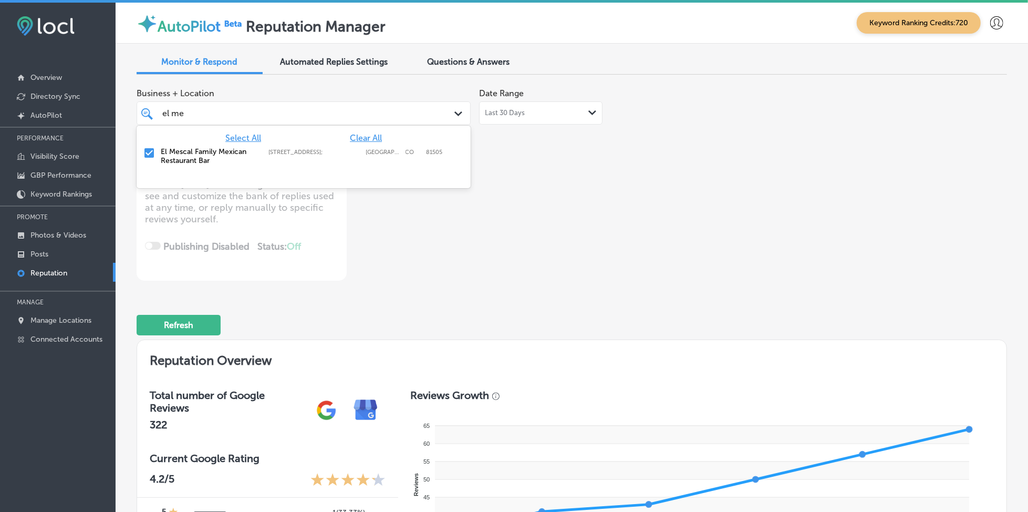
click at [376, 113] on div "el me el me" at bounding box center [289, 113] width 256 height 14
click at [370, 138] on span "Clear All" at bounding box center [366, 138] width 32 height 10
type textarea "x"
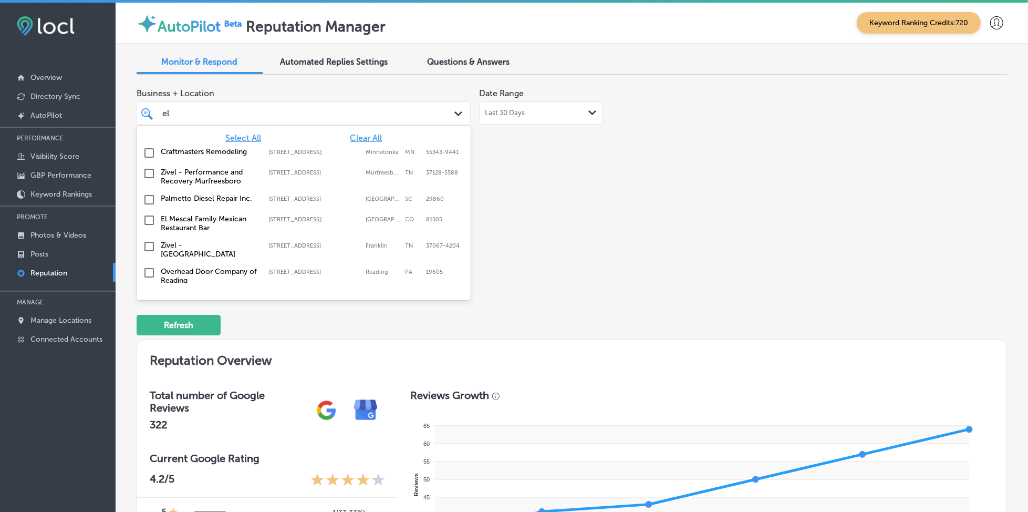
type input "e"
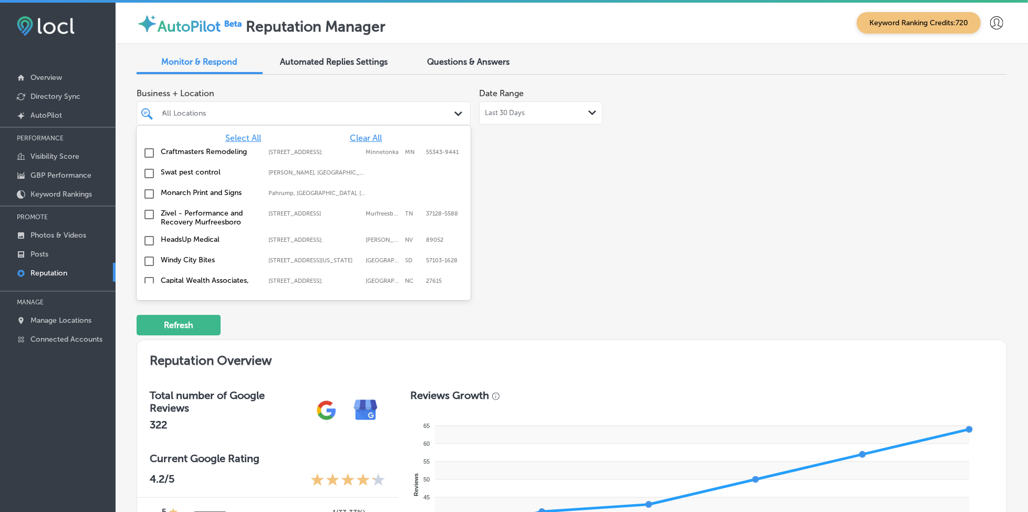
type input "thr"
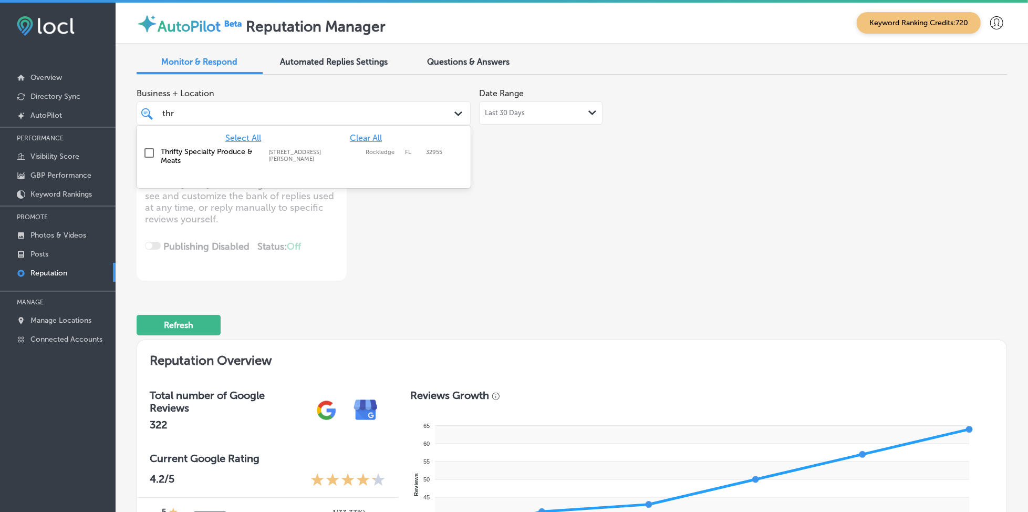
click at [378, 152] on label "Rockledge" at bounding box center [383, 156] width 34 height 14
type textarea "x"
type input "thr"
click at [620, 172] on div "Business + Location option [STREET_ADDRESS][PERSON_NAME]. option [STREET_ADDRES…" at bounding box center [398, 181] width 522 height 197
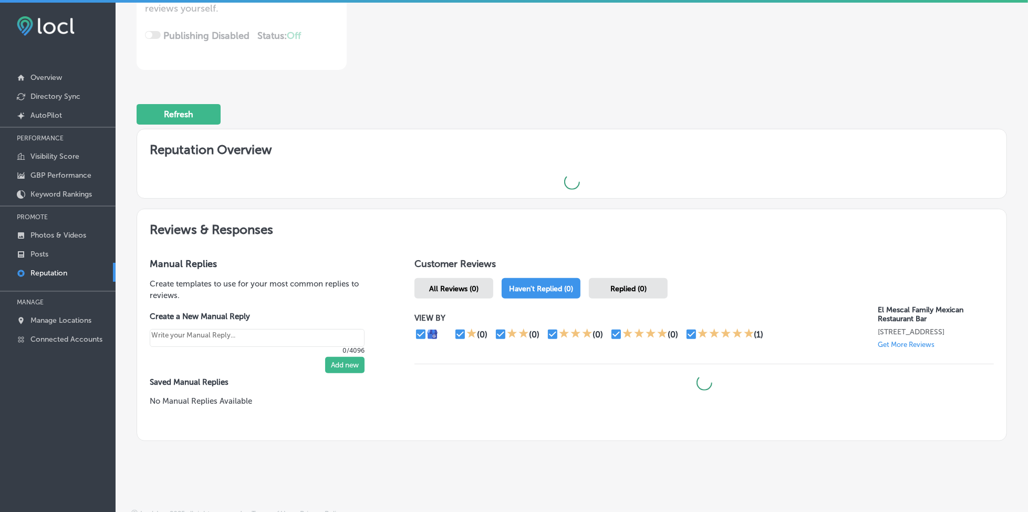
scroll to position [215, 0]
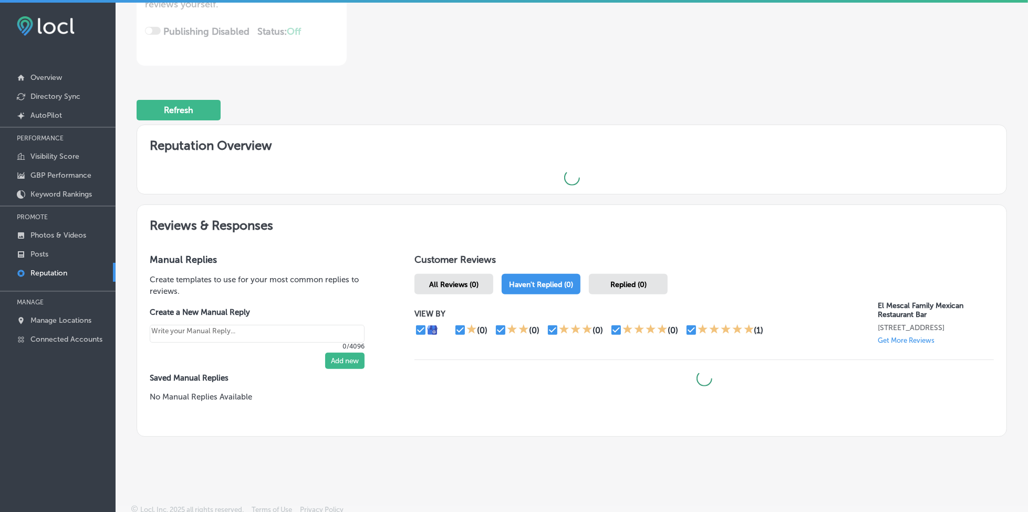
type textarea "x"
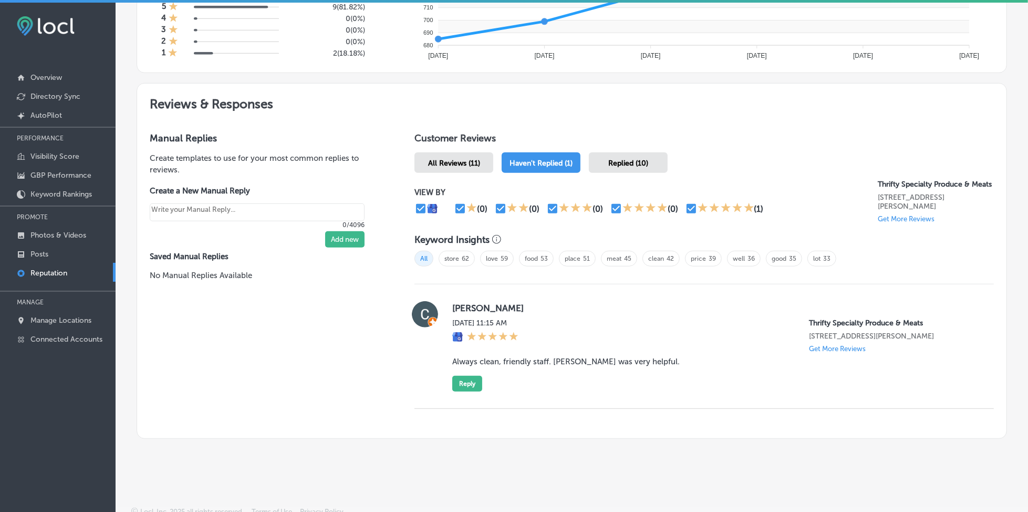
scroll to position [508, 0]
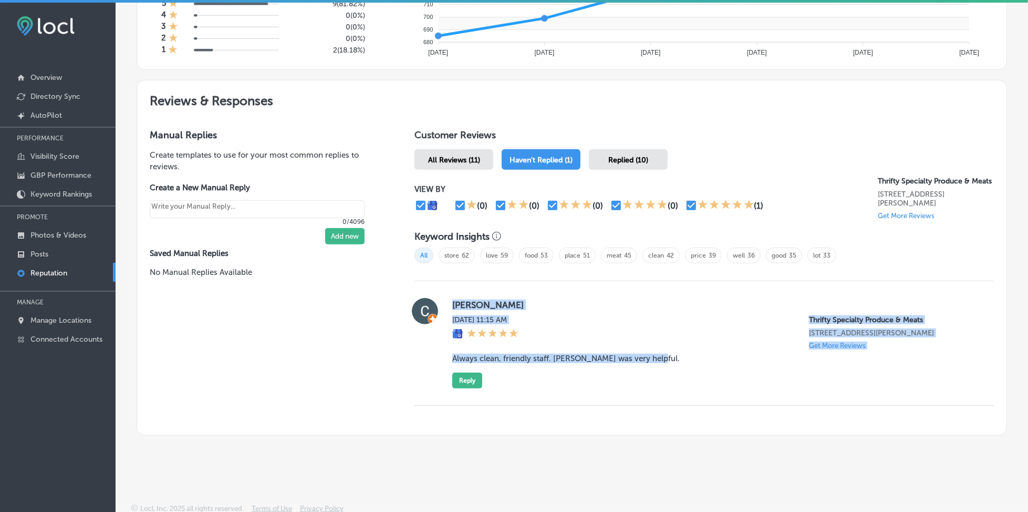
drag, startPoint x: 444, startPoint y: 299, endPoint x: 661, endPoint y: 366, distance: 226.3
click at [661, 366] on div "[PERSON_NAME][DATE] 11:15 AM Thrifty Specialty Produce & Meats [STREET_ADDRESS]…" at bounding box center [703, 343] width 579 height 90
copy div "[PERSON_NAME][DATE] 11:15 AM Thrifty Specialty Produce & Meats [STREET_ADDRESS]…"
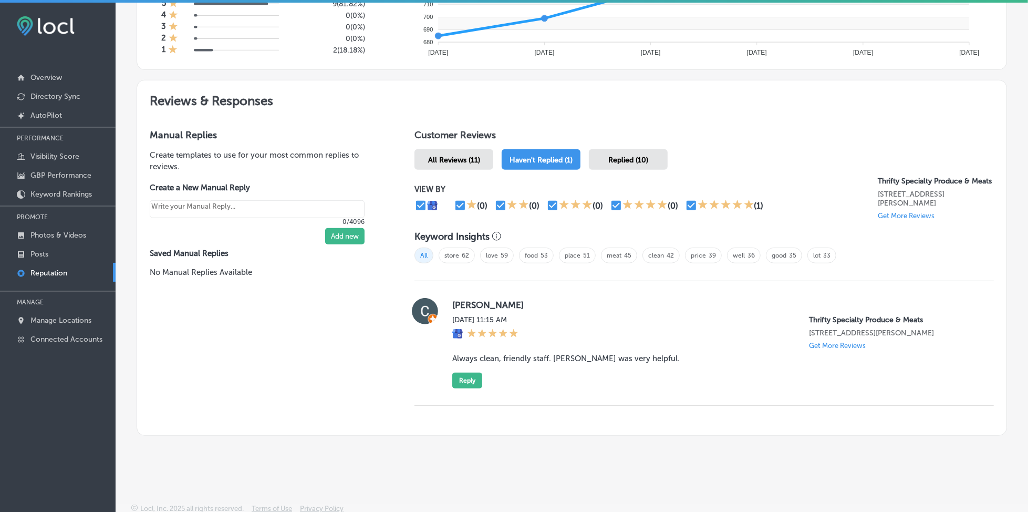
click at [582, 428] on div "Customer Reviews All Reviews (11) Haven't Replied (1) Replied (10) VIEW BY (0) …" at bounding box center [704, 276] width 605 height 318
click at [466, 381] on button "Reply" at bounding box center [467, 380] width 30 height 16
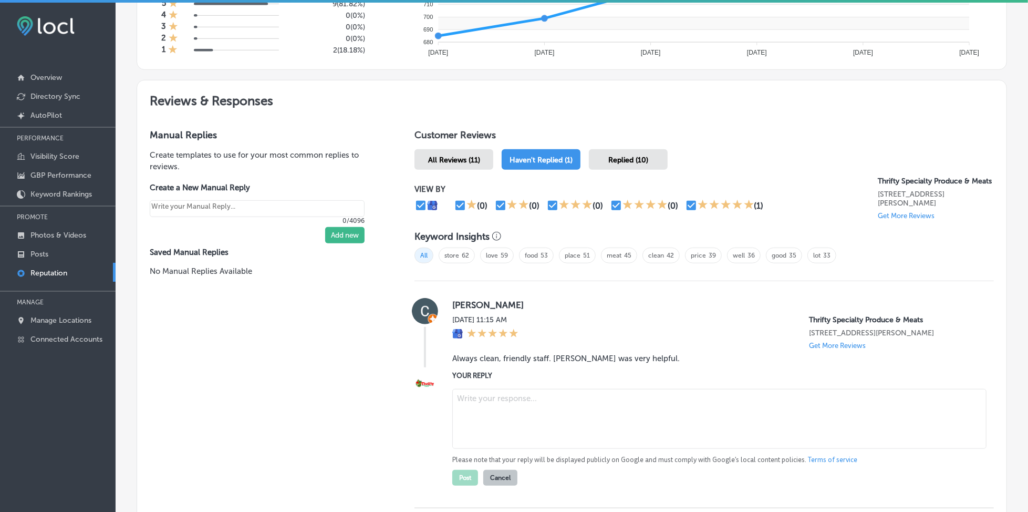
click at [480, 400] on textarea at bounding box center [719, 419] width 534 height 60
paste textarea "Thank you for the great review, [PERSON_NAME]! We’re so glad to hear that Thrif…"
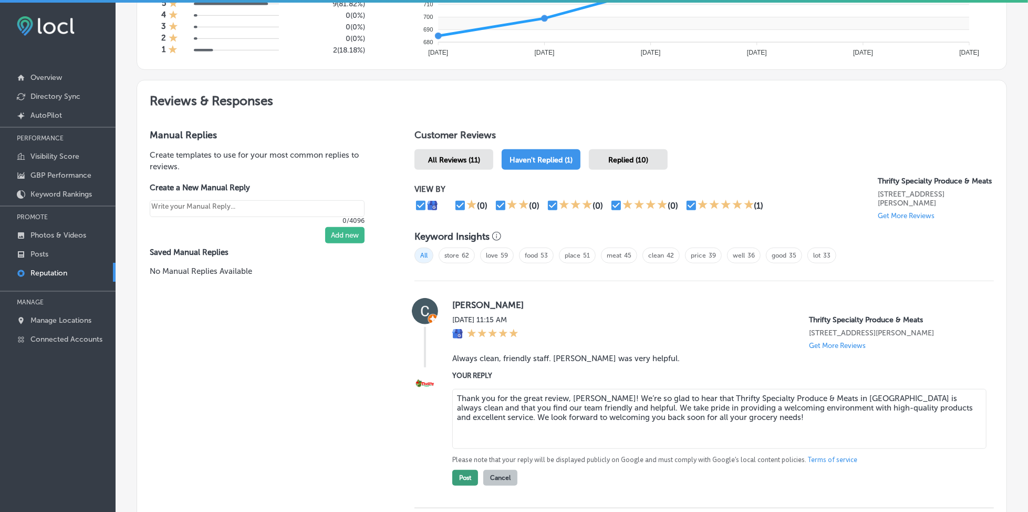
type textarea "Thank you for the great review, [PERSON_NAME]! We’re so glad to hear that Thrif…"
click at [467, 476] on button "Post" at bounding box center [465, 478] width 26 height 16
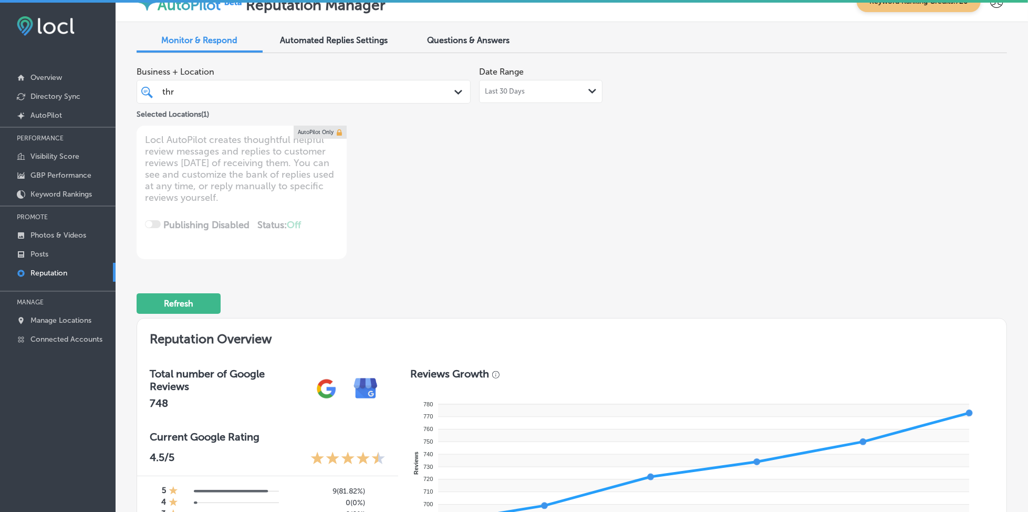
scroll to position [0, 0]
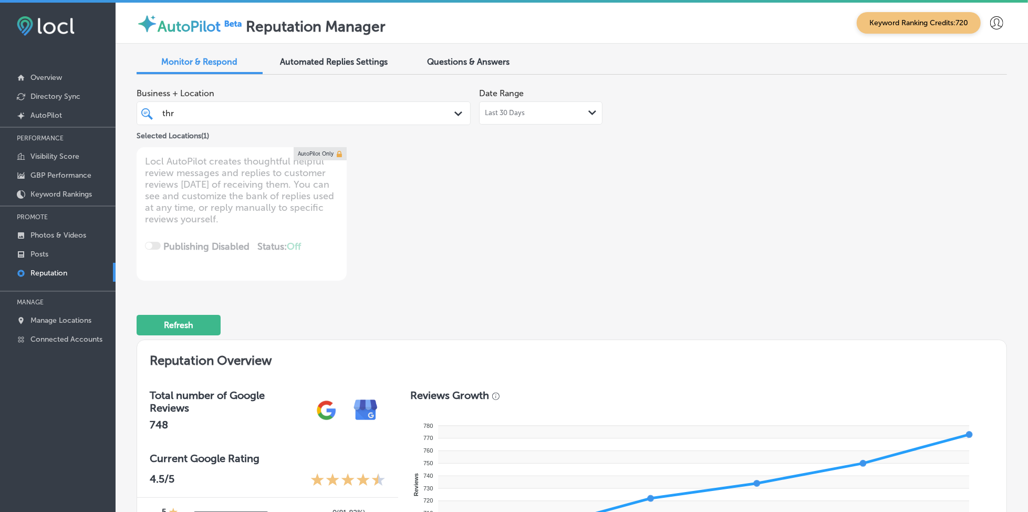
click at [386, 109] on div "thr thr" at bounding box center [289, 113] width 256 height 14
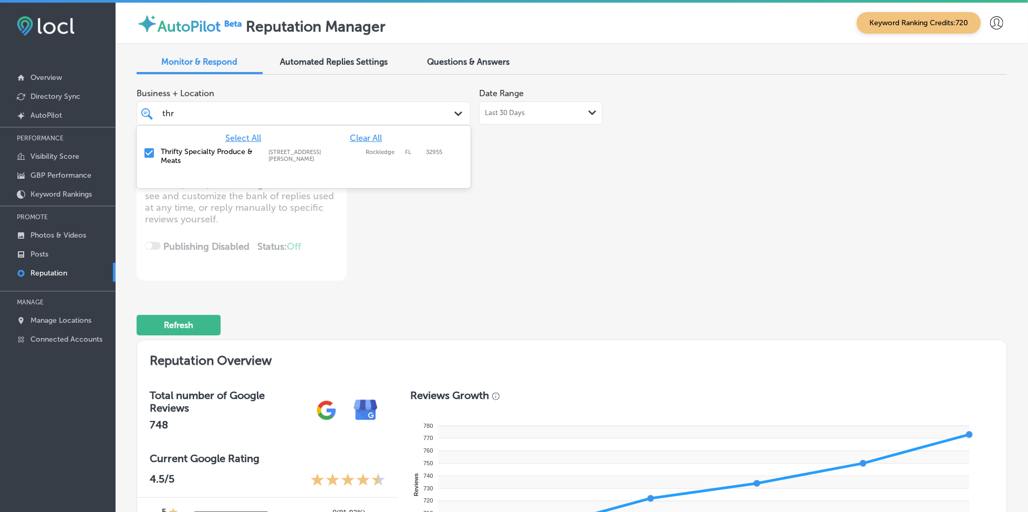
click at [379, 131] on div "Select All Clear All Thrifty Specialty Produce & Meats [STREET_ADDRESS][GEOGRAP…" at bounding box center [304, 149] width 334 height 46
click at [375, 136] on span "Clear All" at bounding box center [366, 138] width 32 height 10
type textarea "x"
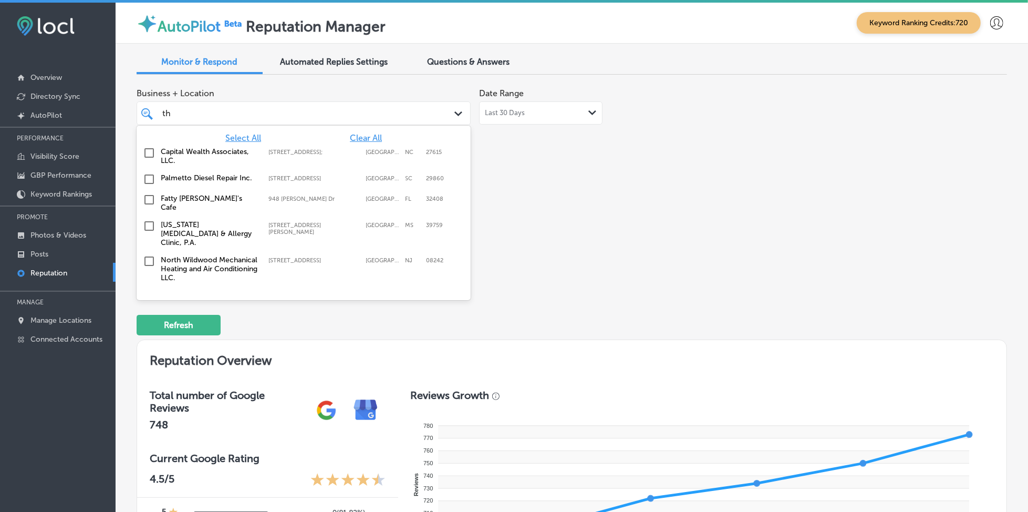
type input "t"
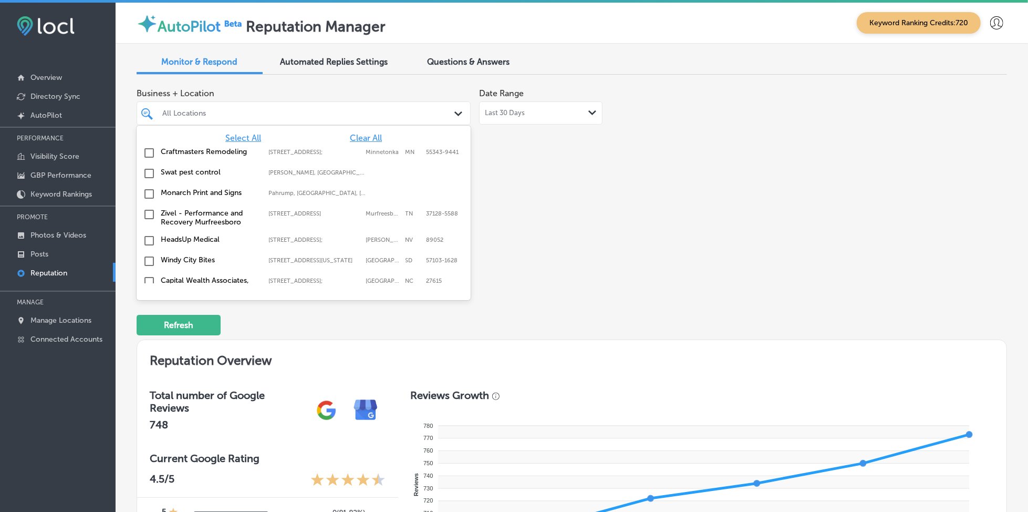
click at [227, 133] on span "Select All" at bounding box center [243, 138] width 36 height 10
type textarea "x"
click at [671, 210] on div "Business + Location option [STREET_ADDRESS][PERSON_NAME]. option [STREET_ADDRES…" at bounding box center [572, 181] width 870 height 197
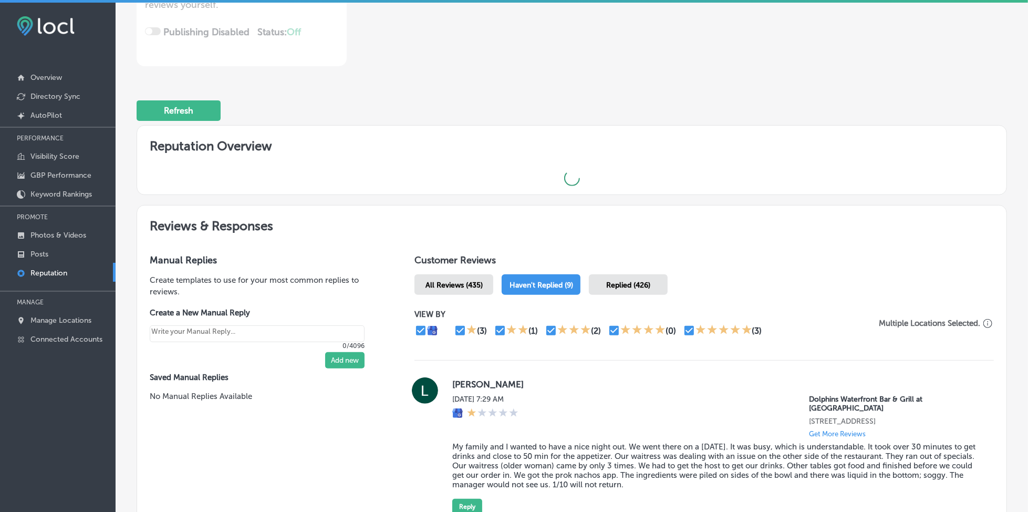
type textarea "x"
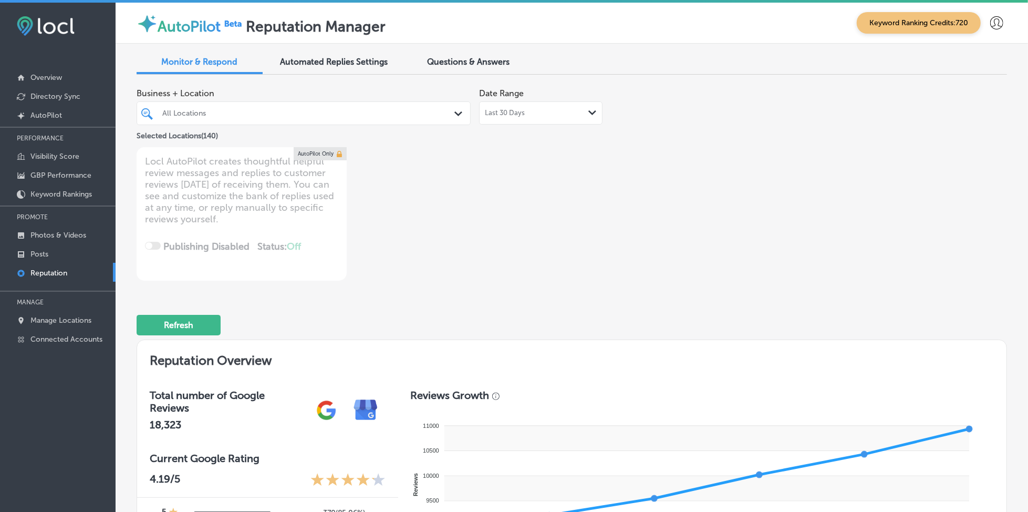
click at [475, 58] on span "Questions & Answers" at bounding box center [469, 62] width 82 height 10
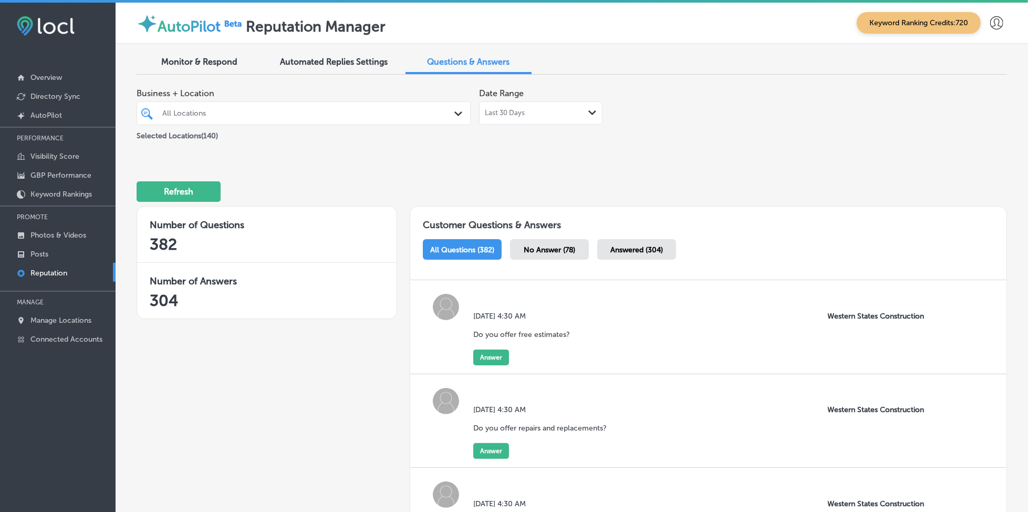
click at [564, 248] on span "No Answer (78)" at bounding box center [549, 249] width 51 height 9
click at [336, 109] on div "All Locations" at bounding box center [308, 113] width 293 height 9
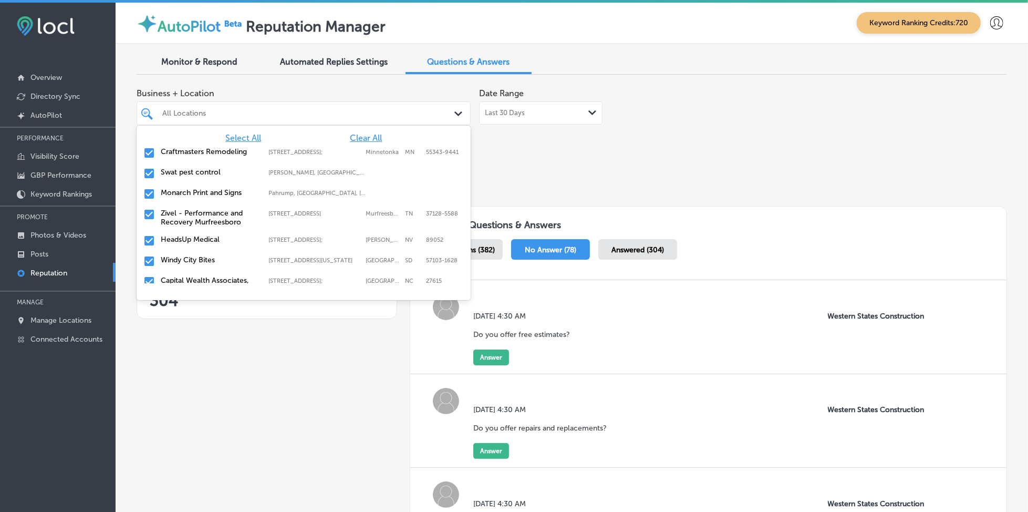
click at [358, 138] on span "Clear All" at bounding box center [366, 138] width 32 height 10
click at [361, 123] on div "All Locations Path Created with Sketch." at bounding box center [304, 113] width 334 height 24
click at [367, 134] on span "Clear All" at bounding box center [366, 138] width 32 height 10
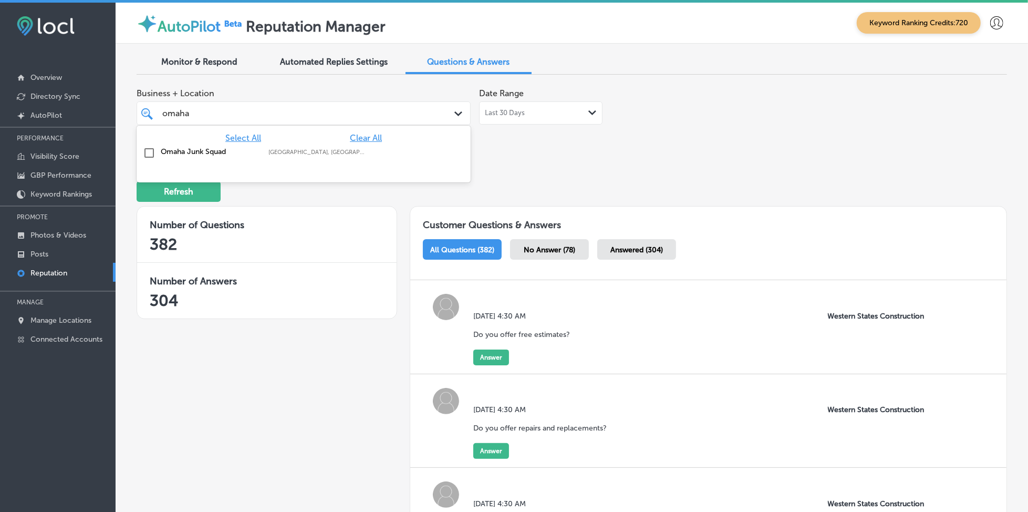
click at [372, 147] on div "Omaha Junk Squad Omaha, [GEOGRAPHIC_DATA], [GEOGRAPHIC_DATA] | [GEOGRAPHIC_DATA…" at bounding box center [282, 151] width 243 height 9
type input "omaha"
click at [712, 163] on div "Refresh" at bounding box center [572, 187] width 870 height 55
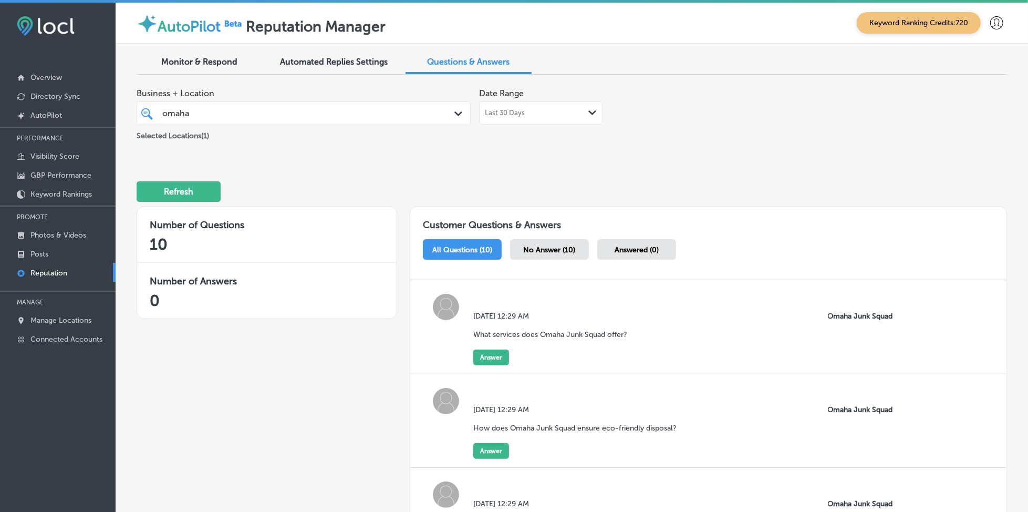
click at [558, 255] on div "No Answer (10)" at bounding box center [549, 249] width 79 height 20
click at [487, 349] on button "Answer" at bounding box center [491, 357] width 36 height 16
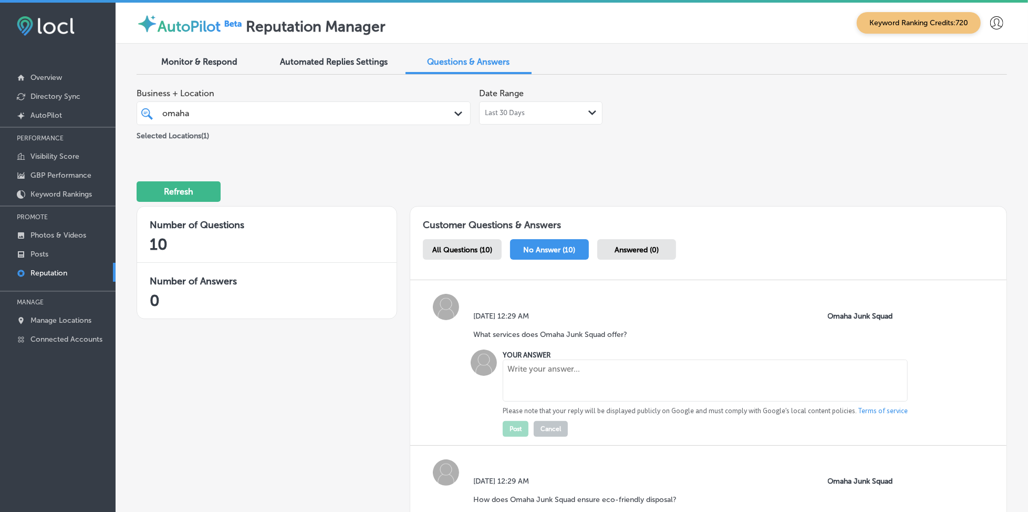
click at [528, 380] on textarea at bounding box center [705, 380] width 405 height 42
paste textarea "Omaha Junk Squad provides full-service junk removal for residential and commerc…"
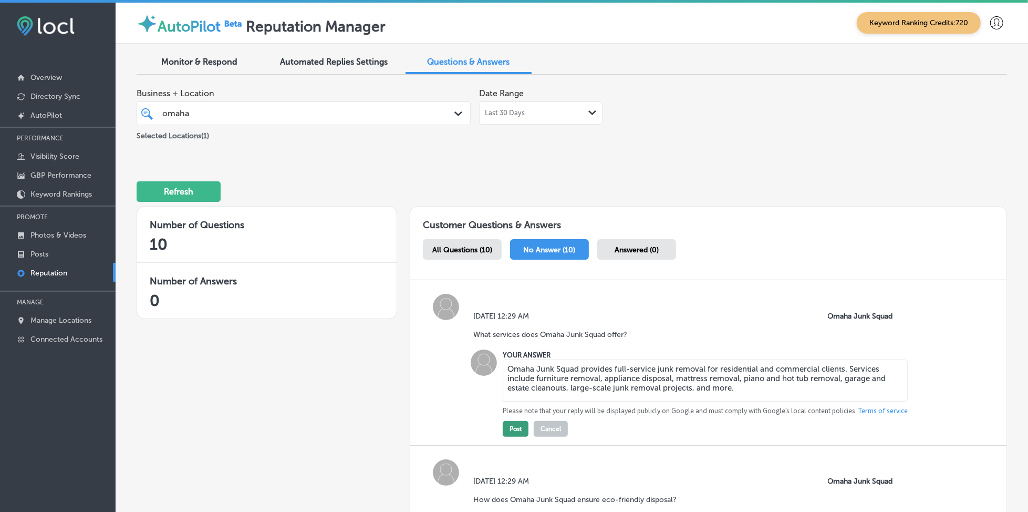
type textarea "Omaha Junk Squad provides full-service junk removal for residential and commerc…"
click at [507, 428] on button "Post" at bounding box center [516, 429] width 26 height 16
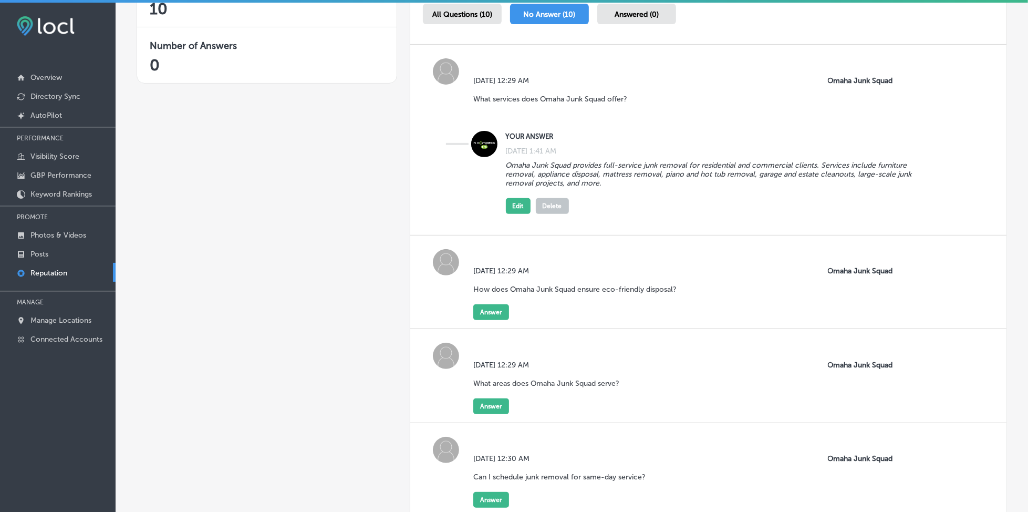
scroll to position [280, 0]
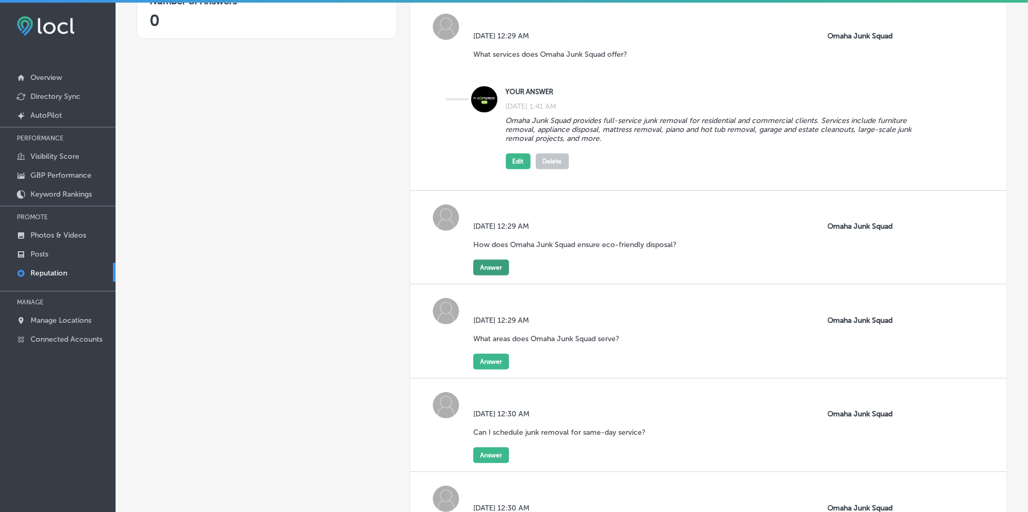
click at [487, 259] on button "Answer" at bounding box center [491, 267] width 36 height 16
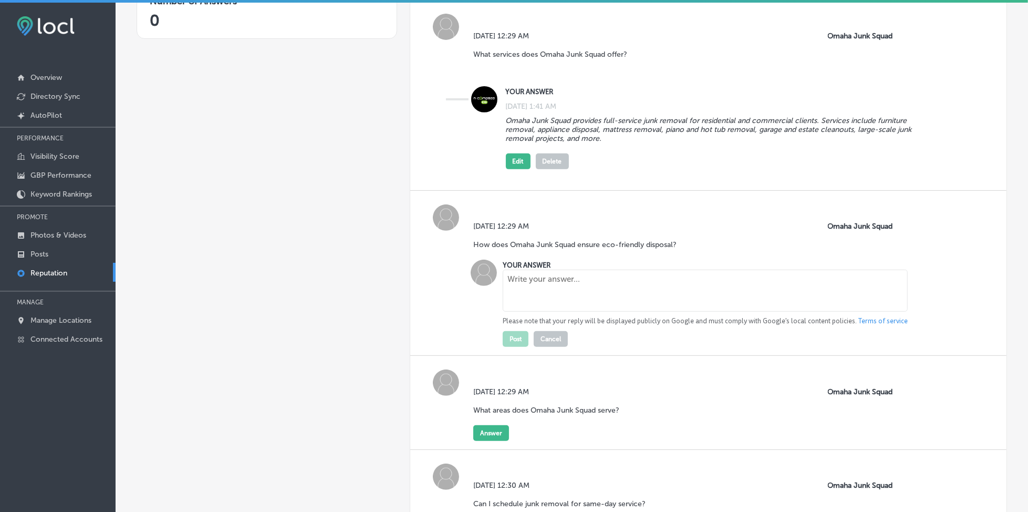
click at [524, 283] on textarea at bounding box center [705, 290] width 405 height 42
paste textarea "Omaha Junk Squad is committed to reducing landfill waste. We recycle and donate…"
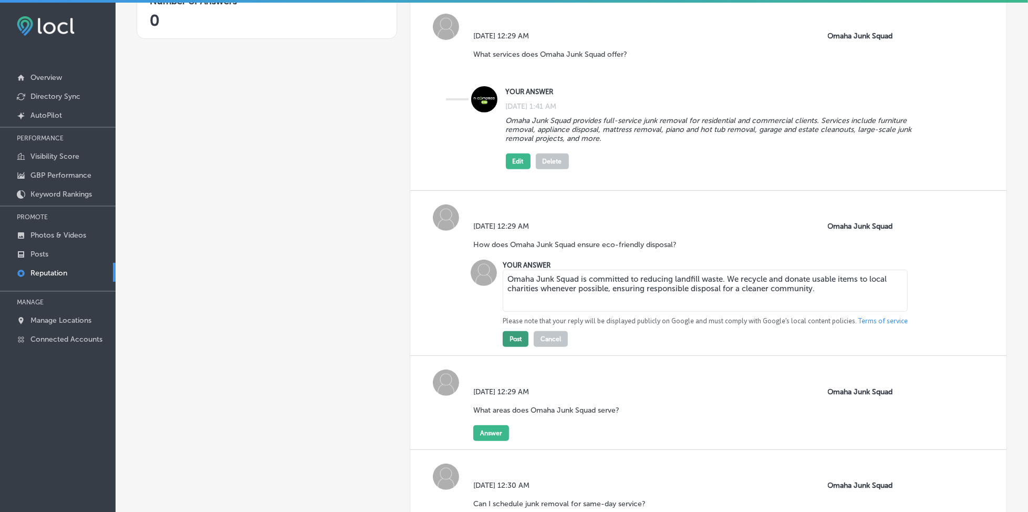
type textarea "Omaha Junk Squad is committed to reducing landfill waste. We recycle and donate…"
click at [514, 331] on button "Post" at bounding box center [516, 339] width 26 height 16
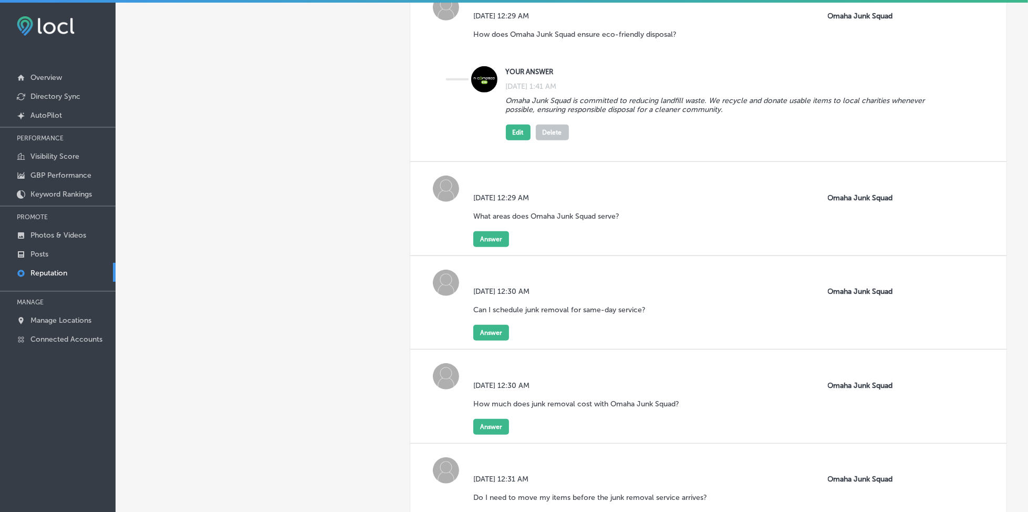
scroll to position [560, 0]
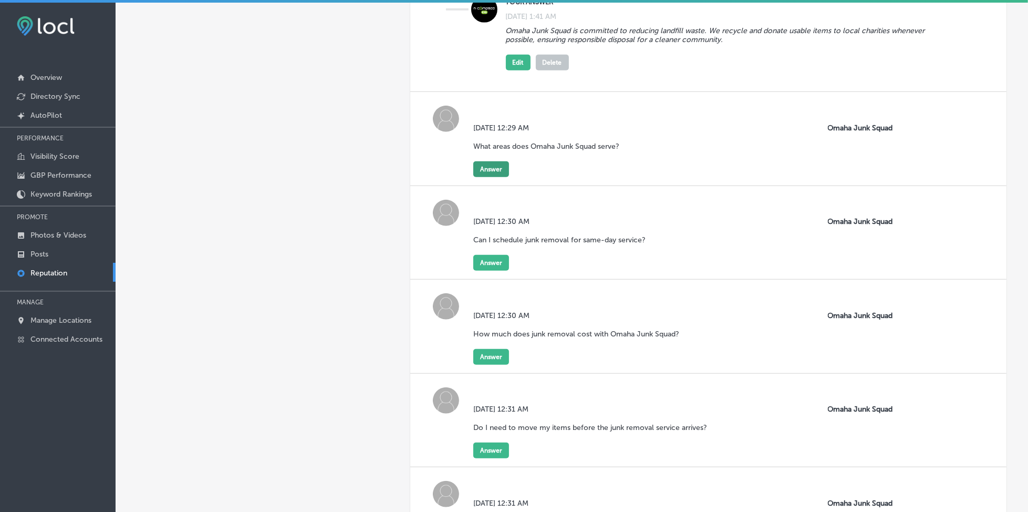
click at [492, 161] on button "Answer" at bounding box center [491, 169] width 36 height 16
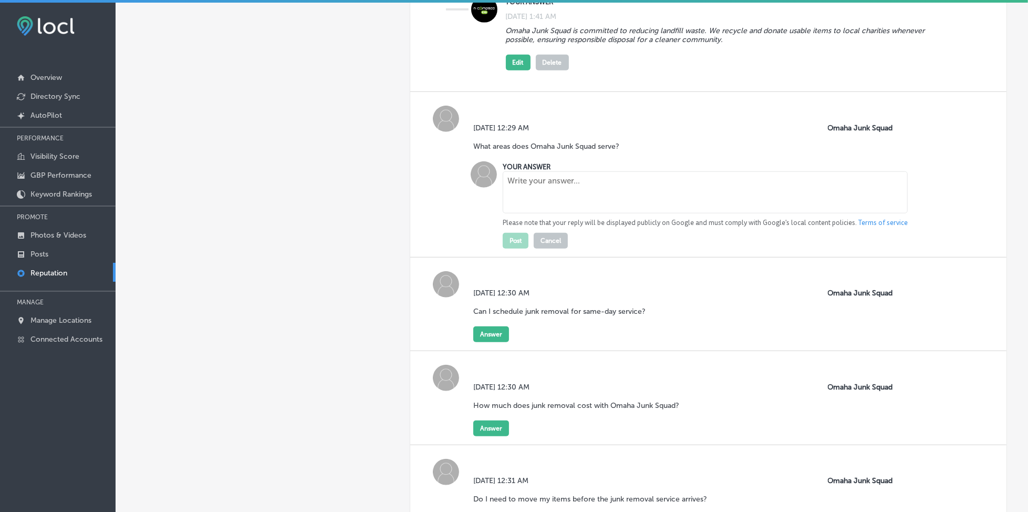
click at [526, 186] on textarea at bounding box center [705, 192] width 405 height 42
paste textarea "We proudly serve [GEOGRAPHIC_DATA], [GEOGRAPHIC_DATA], [GEOGRAPHIC_DATA], [GEOG…"
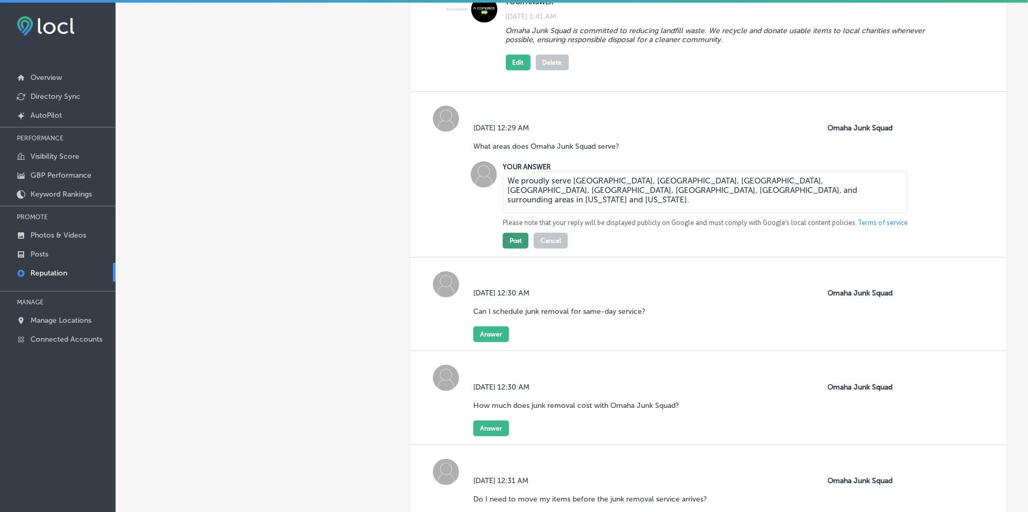
type textarea "We proudly serve [GEOGRAPHIC_DATA], [GEOGRAPHIC_DATA], [GEOGRAPHIC_DATA], [GEOG…"
click at [507, 233] on button "Post" at bounding box center [516, 241] width 26 height 16
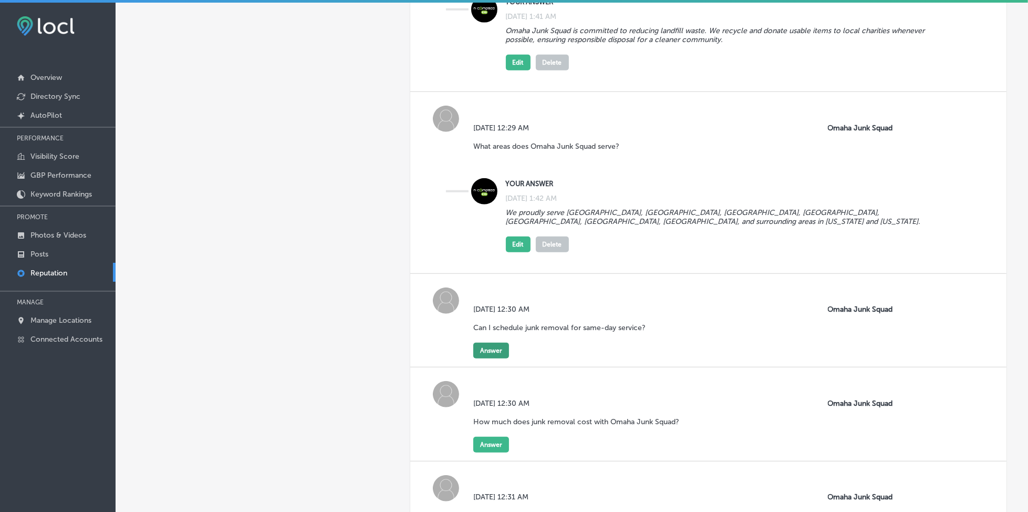
click at [492, 346] on button "Answer" at bounding box center [491, 350] width 36 height 16
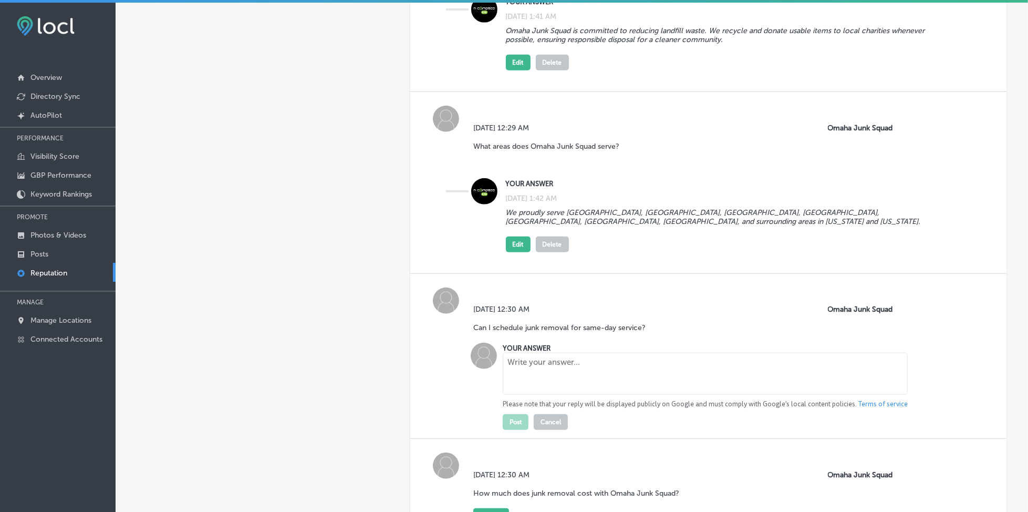
click at [506, 372] on textarea at bounding box center [705, 373] width 405 height 42
paste textarea "Yes! Omaha Junk Squad offers same-day junk removal services for most projects. …"
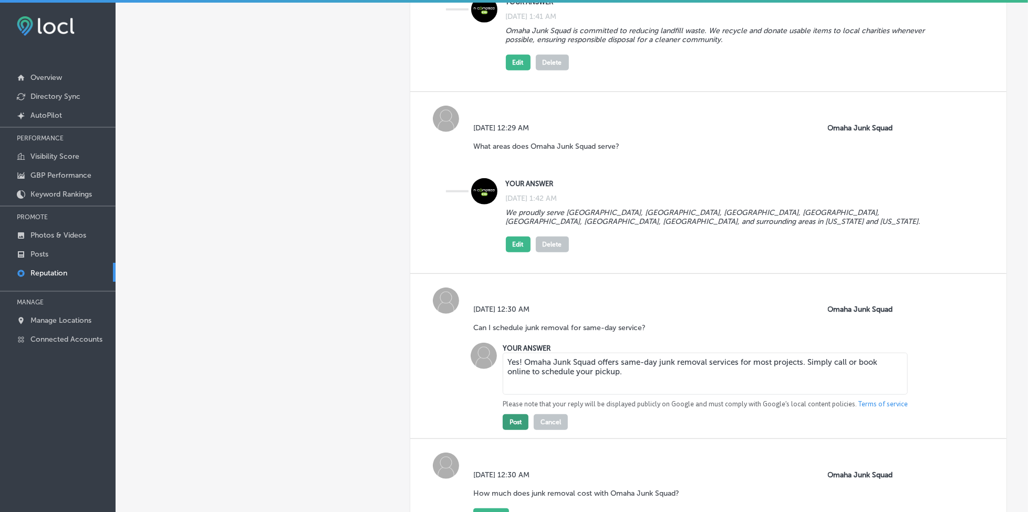
type textarea "Yes! Omaha Junk Squad offers same-day junk removal services for most projects. …"
click at [513, 414] on button "Post" at bounding box center [516, 422] width 26 height 16
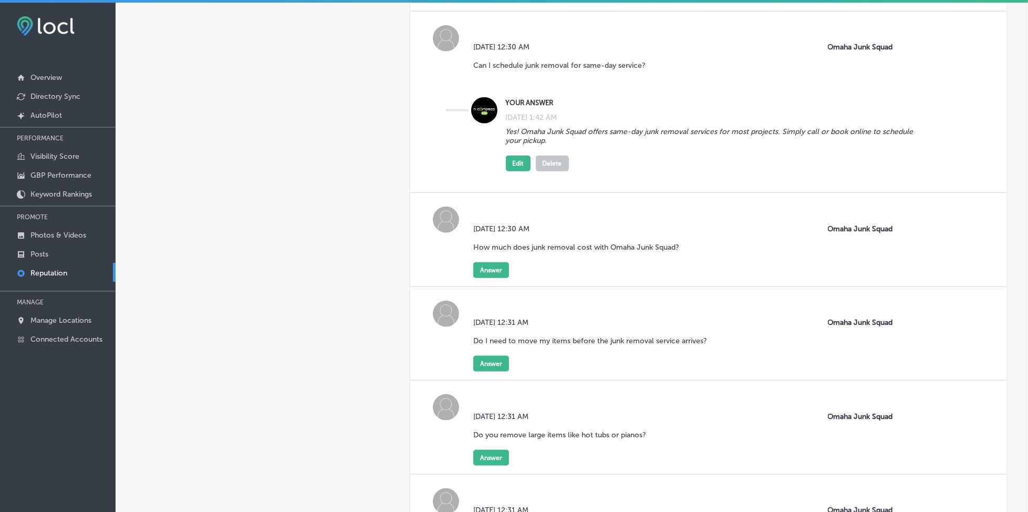
scroll to position [840, 0]
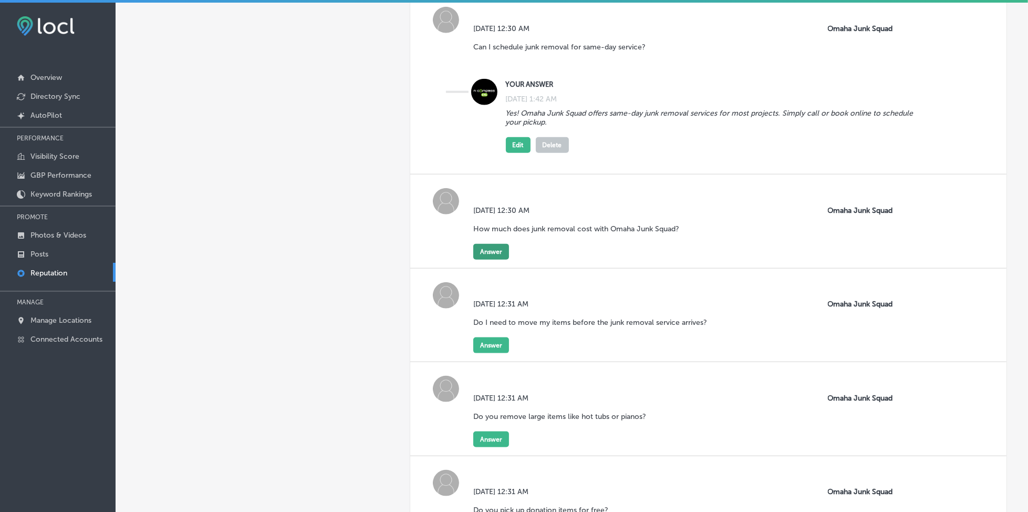
click at [499, 247] on button "Answer" at bounding box center [491, 252] width 36 height 16
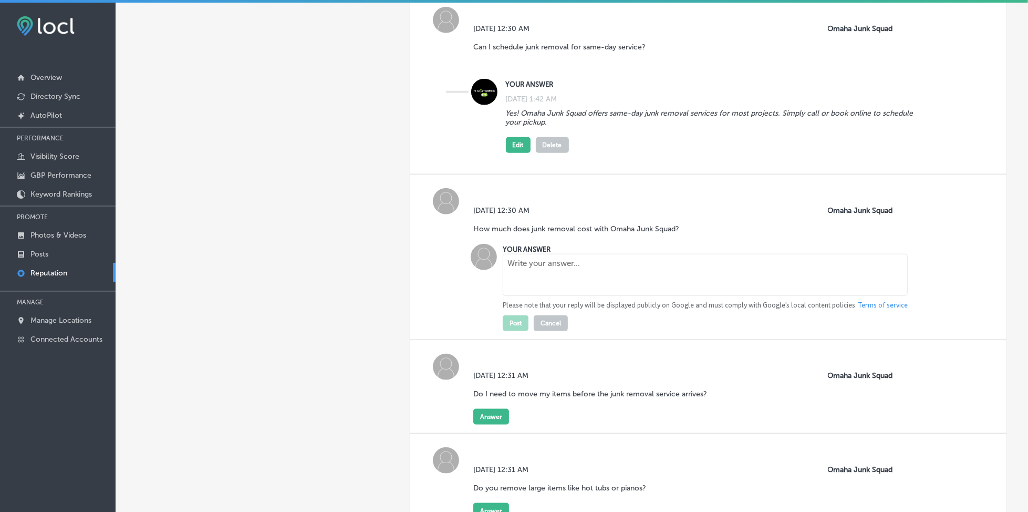
click at [521, 263] on textarea at bounding box center [705, 275] width 405 height 42
paste textarea "Pricing varies based on the size and type of the junk being removed. We provide…"
type textarea "Pricing varies based on the size and type of the junk being removed. We provide…"
click at [513, 315] on button "Post" at bounding box center [516, 323] width 26 height 16
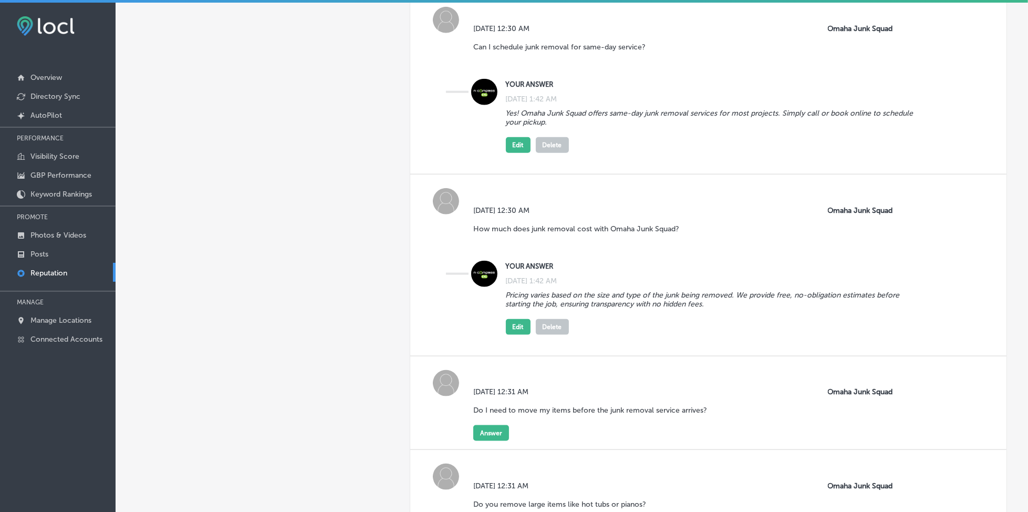
click at [482, 414] on div "[DATE] 12:31 AM Do I need to move my items before the junk removal service arri…" at bounding box center [594, 406] width 242 height 38
click at [484, 425] on button "Answer" at bounding box center [491, 433] width 36 height 16
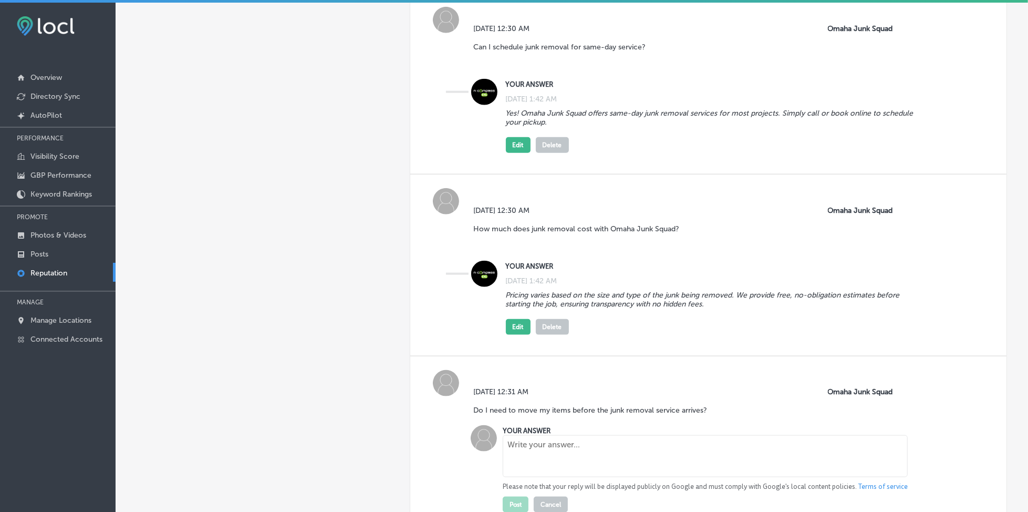
click at [516, 435] on textarea at bounding box center [705, 456] width 405 height 42
paste textarea "No, you don’t need to lift a finger! Our team will handle all the heavy lifting…"
type textarea "No, you don’t need to lift a finger! Our team will handle all the heavy lifting…"
click at [511, 496] on button "Post" at bounding box center [516, 504] width 26 height 16
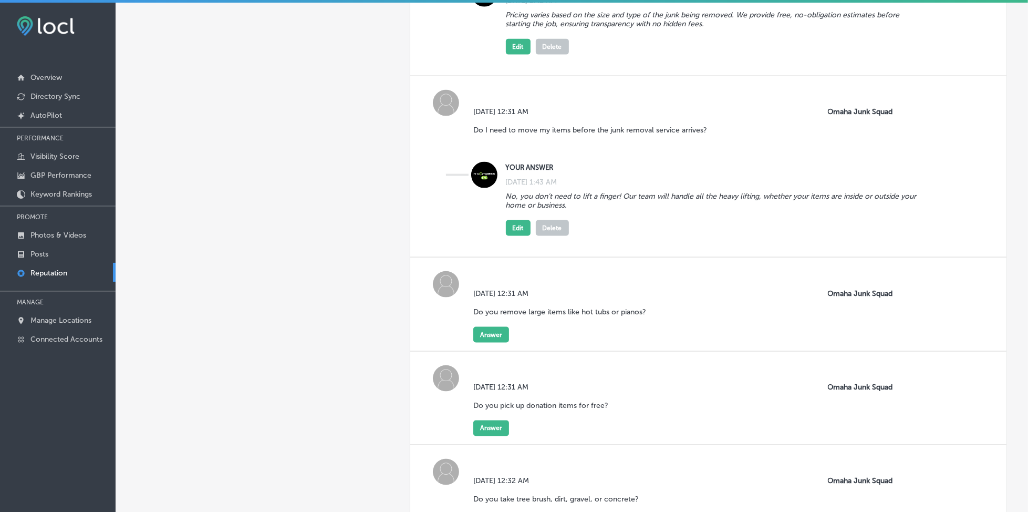
scroll to position [1190, 0]
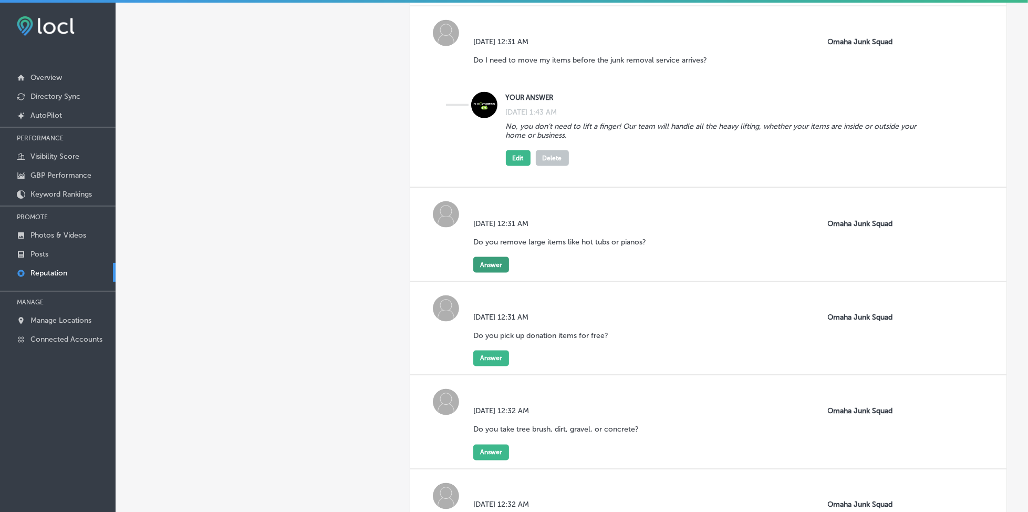
click at [491, 257] on button "Answer" at bounding box center [491, 265] width 36 height 16
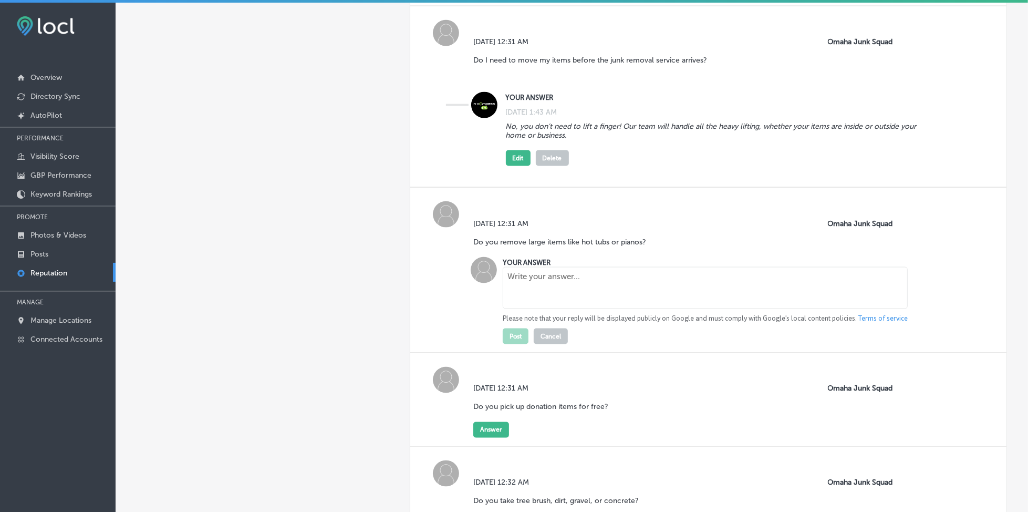
click at [522, 283] on textarea at bounding box center [705, 288] width 405 height 42
paste textarea "Yes, Omaha Junk Squad specializes in removing large and bulky items like hot tu…"
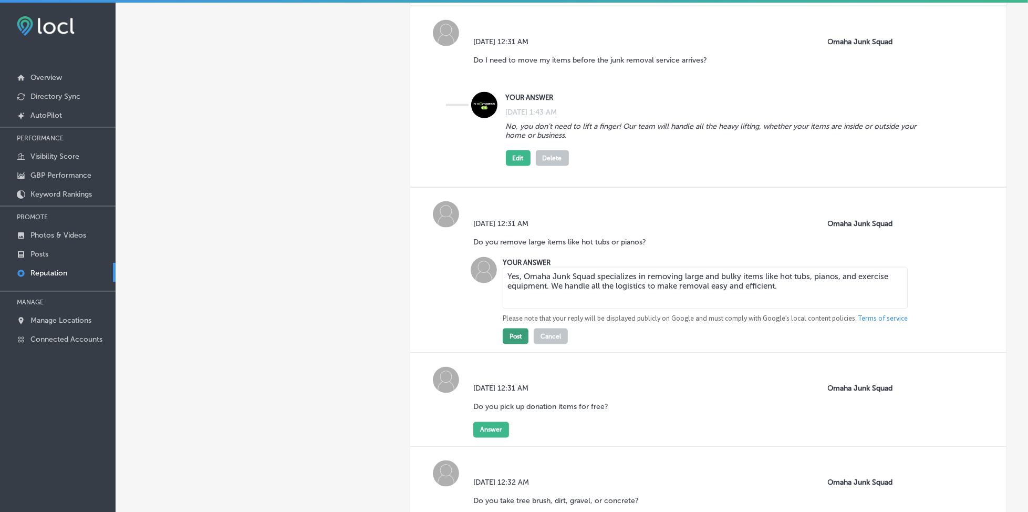
type textarea "Yes, Omaha Junk Squad specializes in removing large and bulky items like hot tu…"
click at [519, 328] on button "Post" at bounding box center [516, 336] width 26 height 16
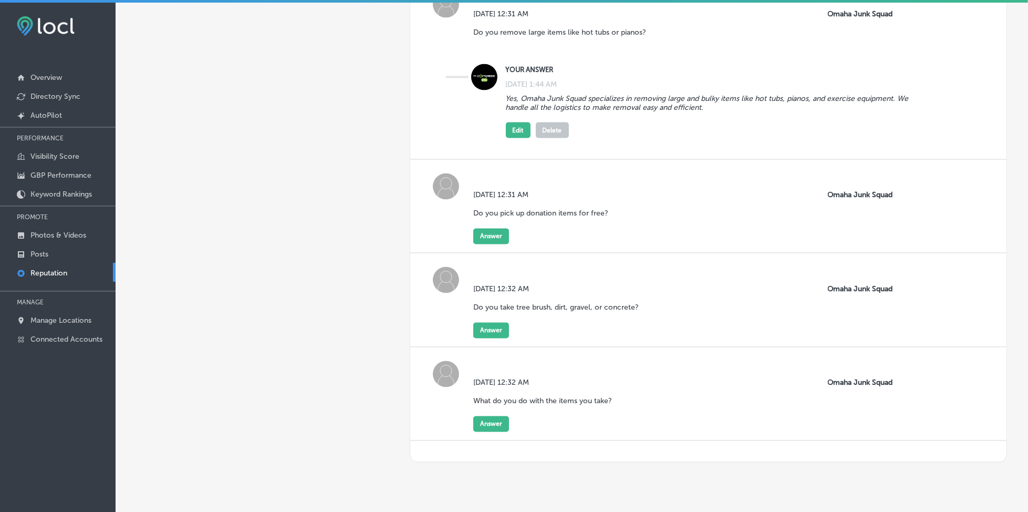
scroll to position [1400, 0]
click at [479, 228] on button "Answer" at bounding box center [491, 236] width 36 height 16
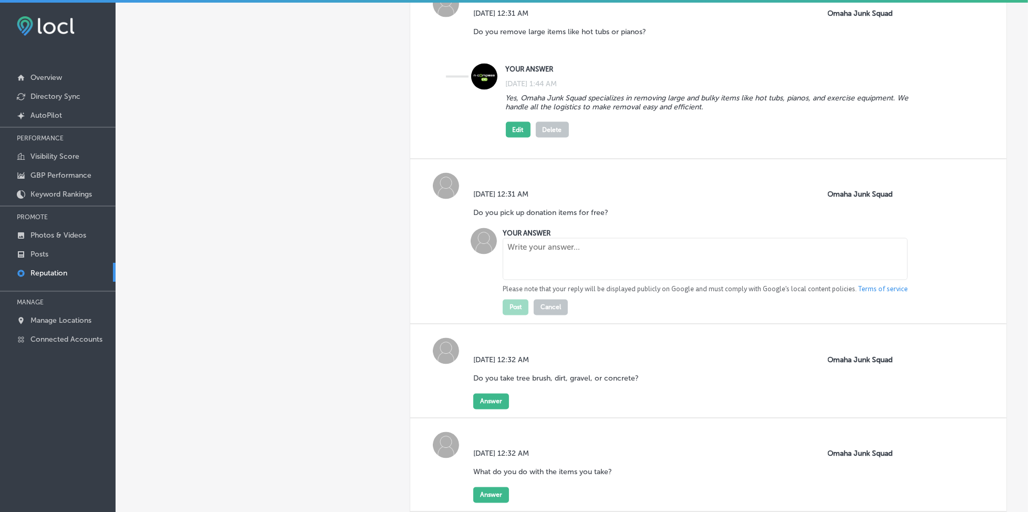
click at [526, 255] on textarea at bounding box center [705, 259] width 405 height 42
paste textarea "We are committed to giving back to the community by donating items whenever pos…"
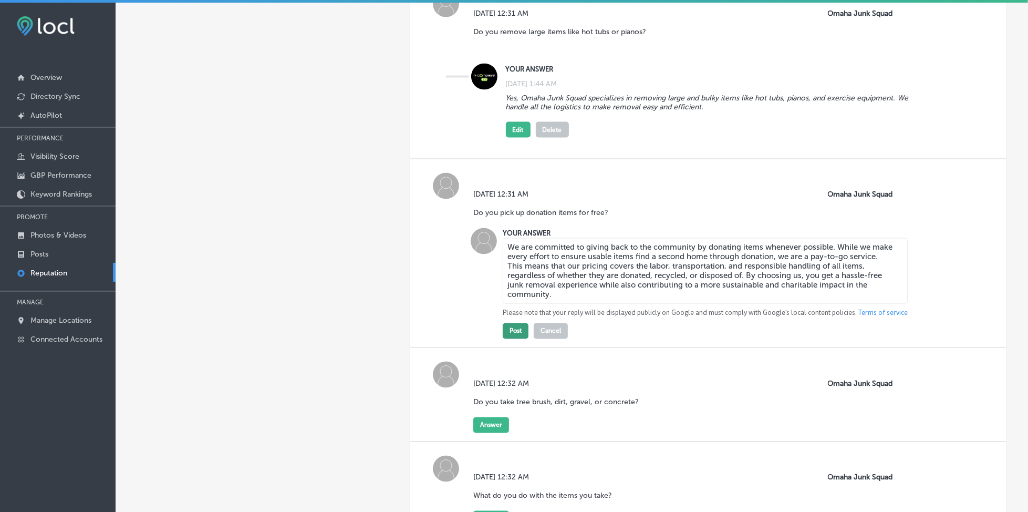
type textarea "We are committed to giving back to the community by donating items whenever pos…"
click at [515, 323] on button "Post" at bounding box center [516, 331] width 26 height 16
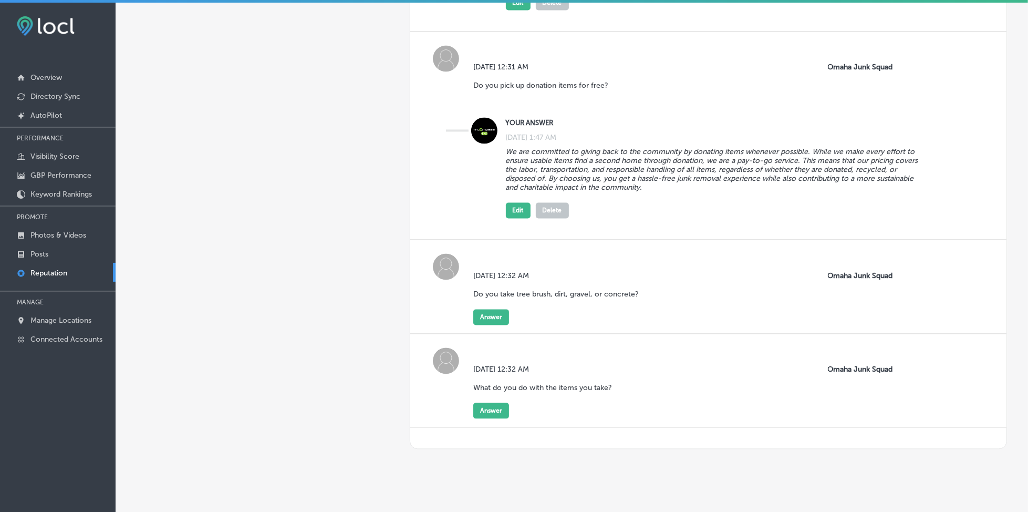
scroll to position [1528, 0]
click at [500, 309] on button "Answer" at bounding box center [491, 317] width 36 height 16
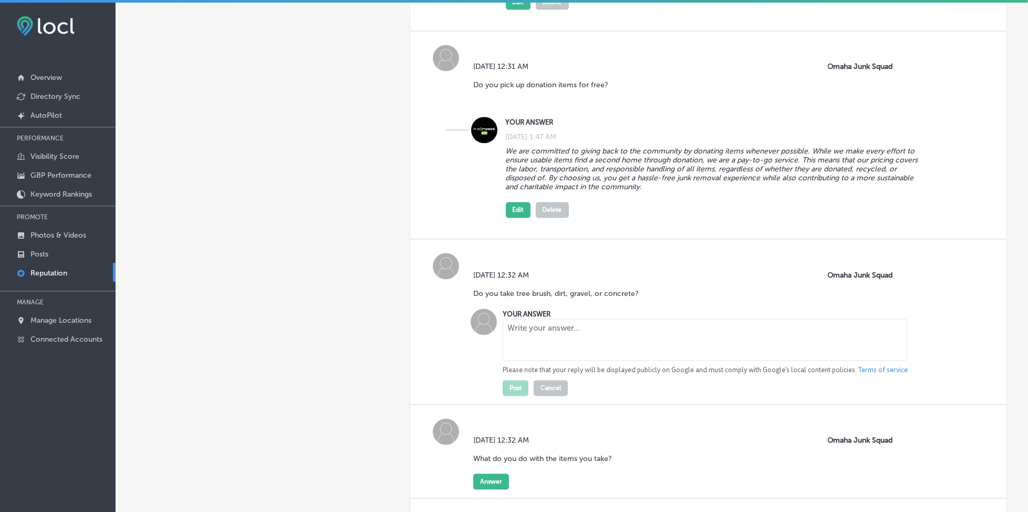
click at [525, 331] on textarea at bounding box center [705, 340] width 405 height 42
paste textarea "Yes! We're your go-to team for clearing away a wide range of unwanted materials…"
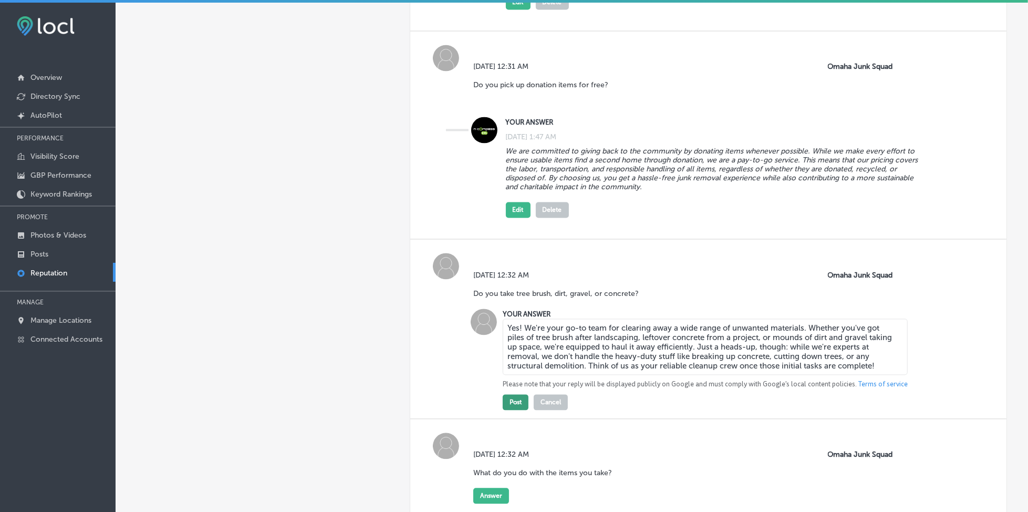
type textarea "Yes! We're your go-to team for clearing away a wide range of unwanted materials…"
click at [517, 394] on button "Post" at bounding box center [516, 402] width 26 height 16
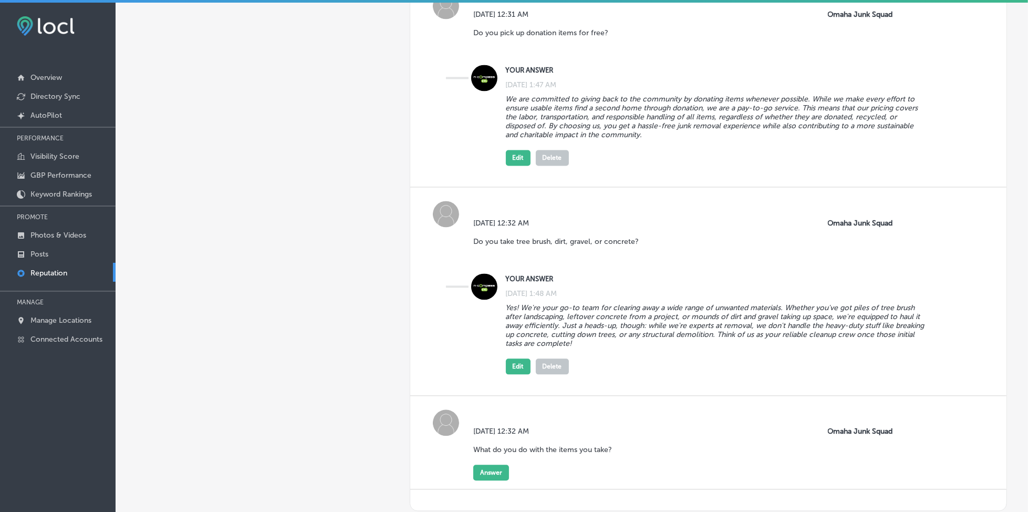
scroll to position [1640, 0]
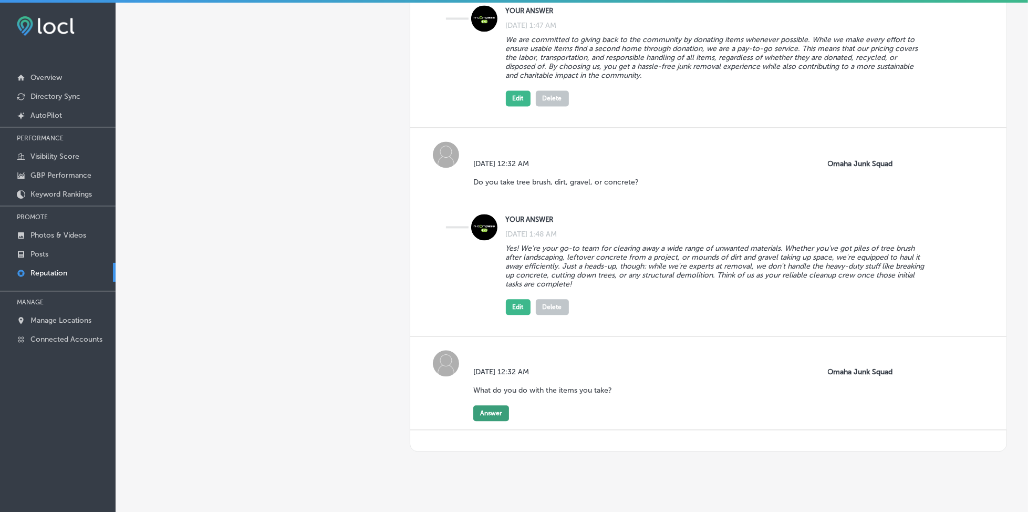
click at [491, 405] on button "Answer" at bounding box center [491, 413] width 36 height 16
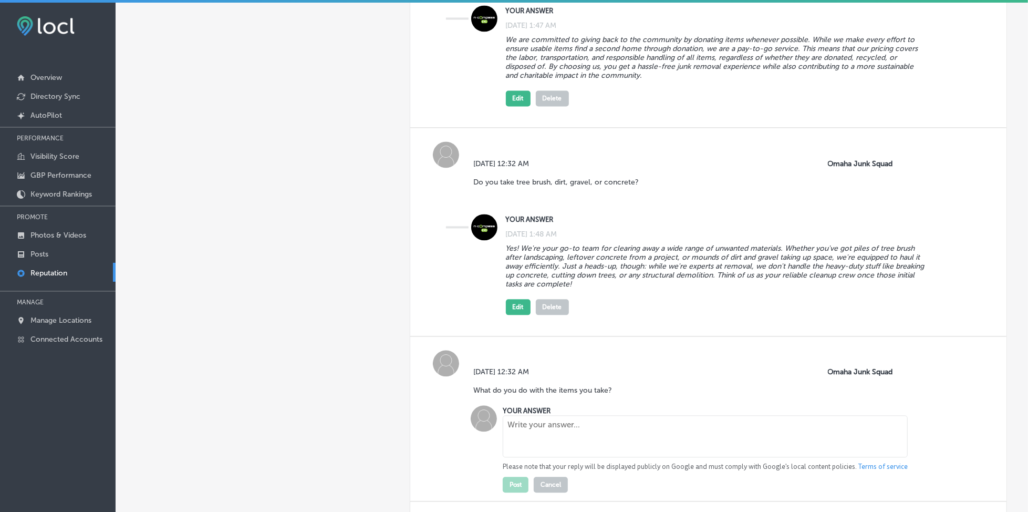
click at [562, 417] on textarea at bounding box center [705, 436] width 405 height 42
paste textarea "When we pick up your items, we go beyond just hauling them away—we make sure th…"
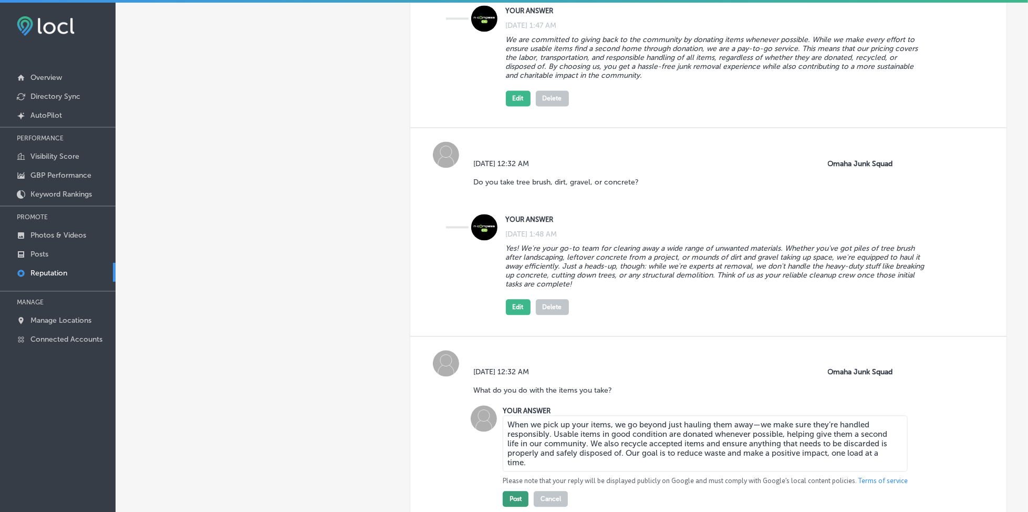
type textarea "When we pick up your items, we go beyond just hauling them away—we make sure th…"
click at [512, 491] on button "Post" at bounding box center [516, 499] width 26 height 16
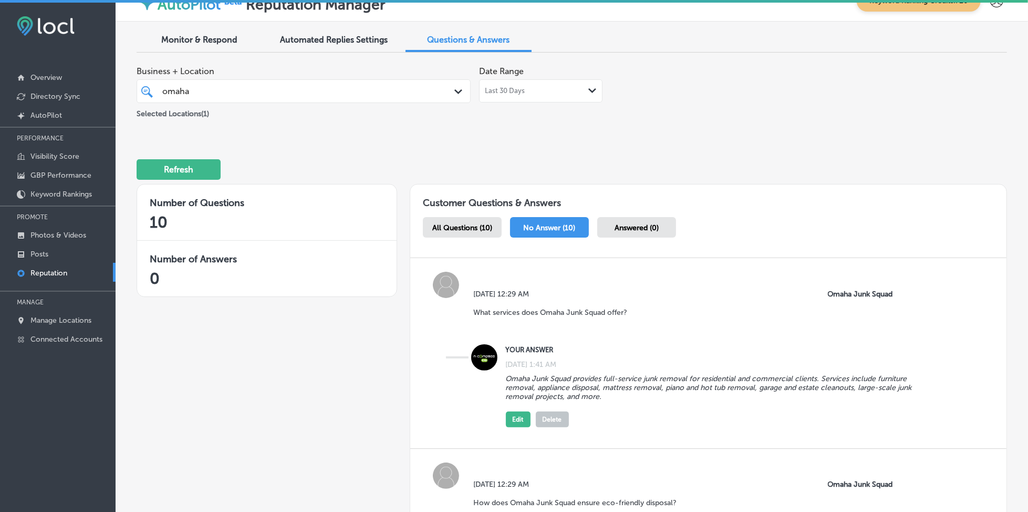
scroll to position [0, 0]
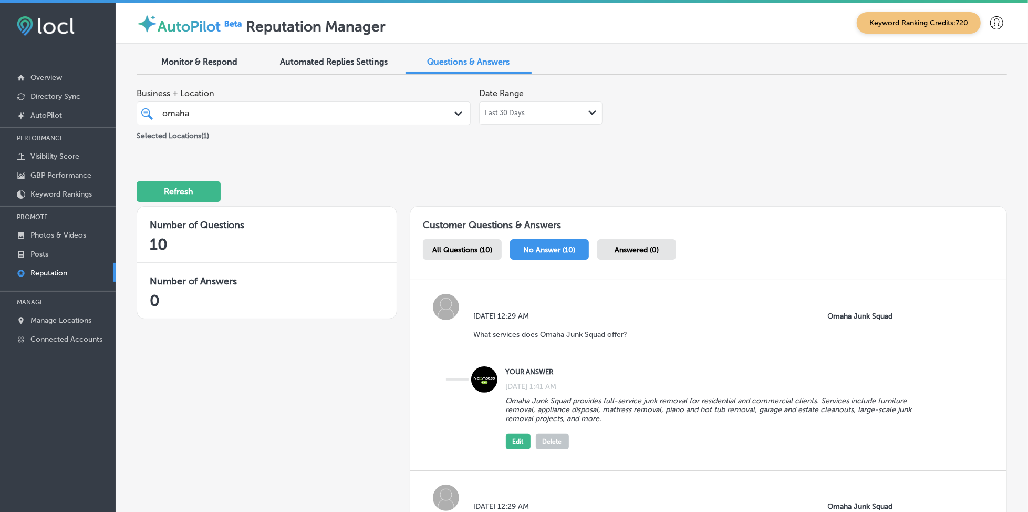
click at [637, 256] on div "Answered (0)" at bounding box center [636, 249] width 79 height 20
click at [638, 248] on span "Answered (0)" at bounding box center [637, 249] width 44 height 9
click at [570, 249] on span "No Answer (10)" at bounding box center [550, 249] width 52 height 9
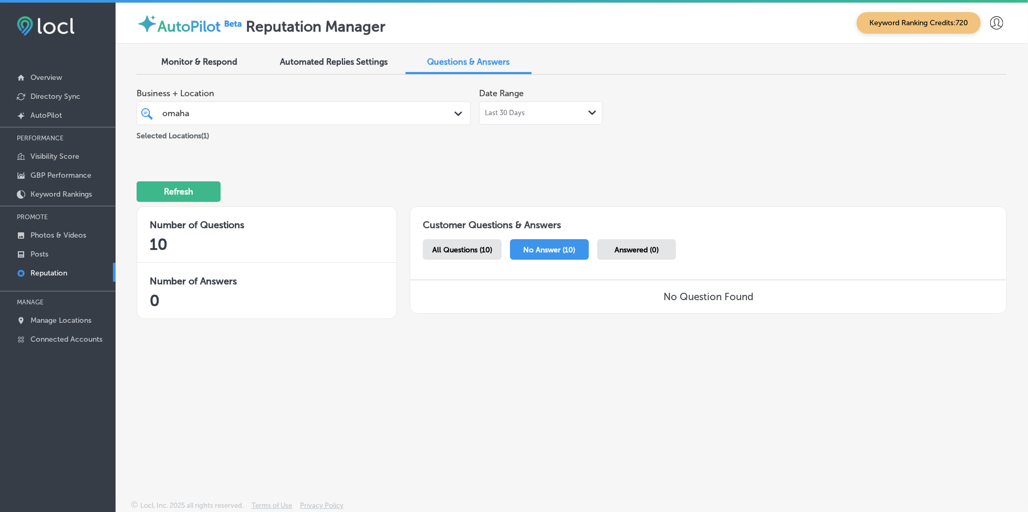
click at [478, 246] on span "All Questions (10)" at bounding box center [462, 249] width 60 height 9
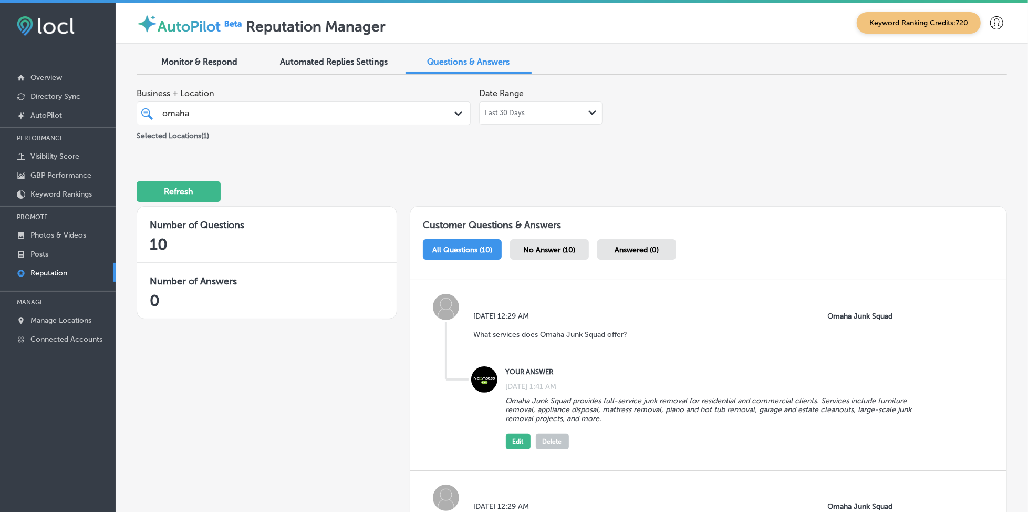
click at [631, 250] on span "Answered (0)" at bounding box center [637, 249] width 44 height 9
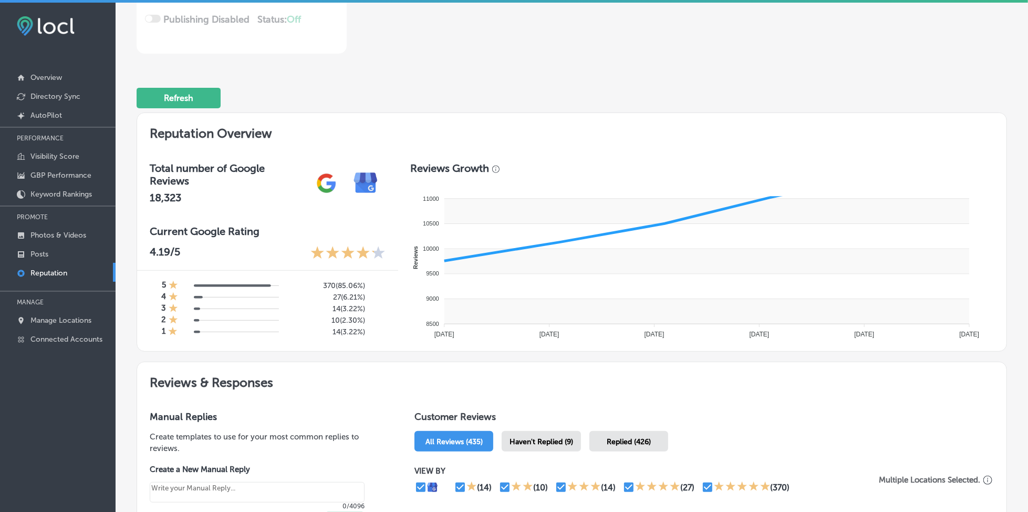
scroll to position [350, 0]
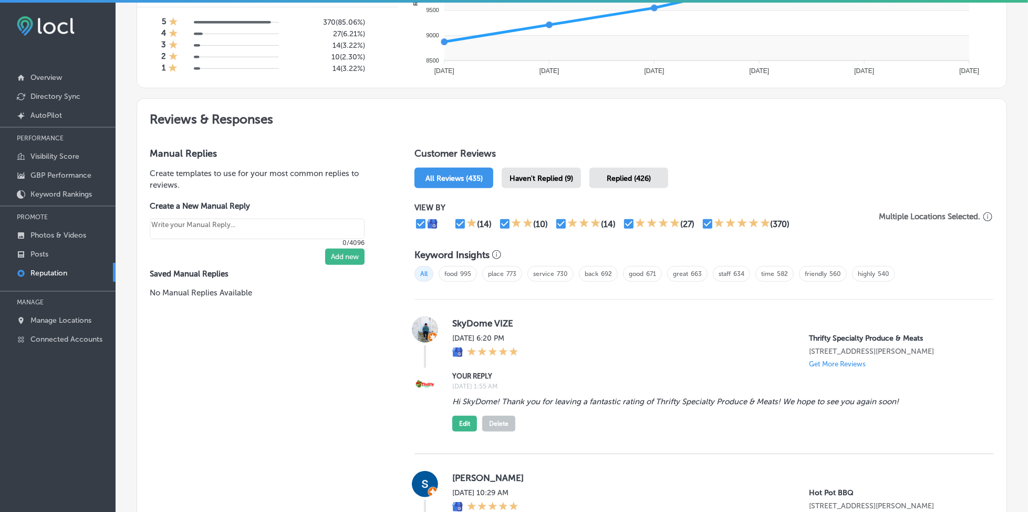
click at [545, 168] on div "Haven't Replied (9)" at bounding box center [541, 178] width 79 height 20
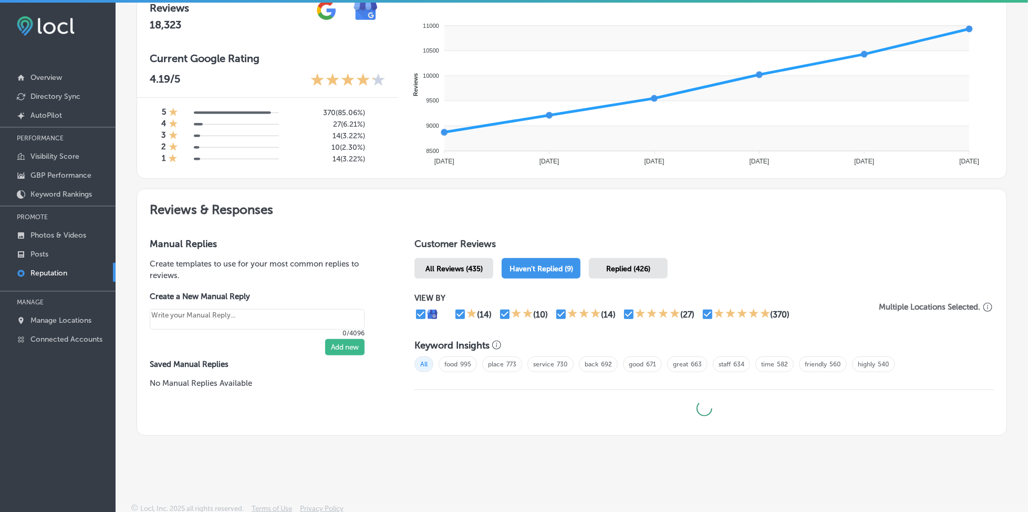
type textarea "x"
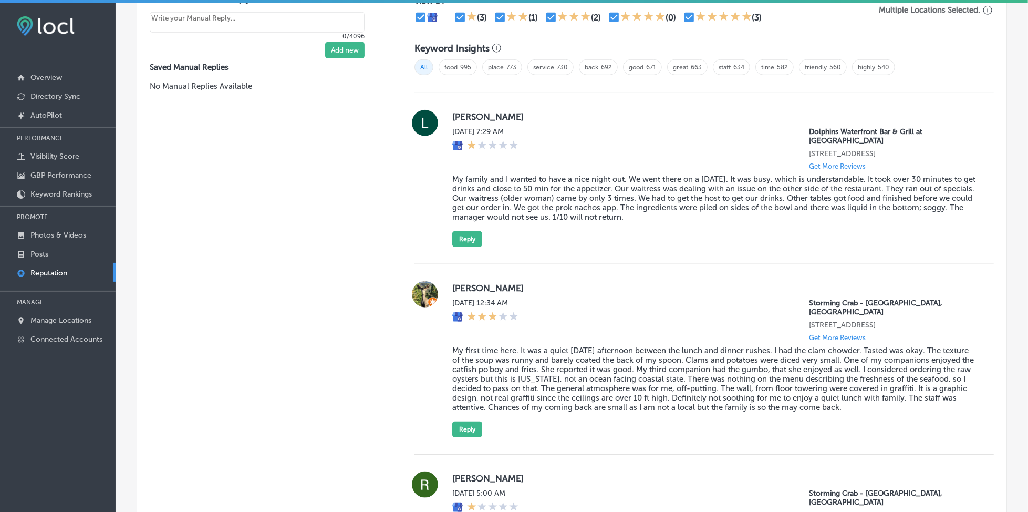
scroll to position [700, 0]
